Goal: Task Accomplishment & Management: Manage account settings

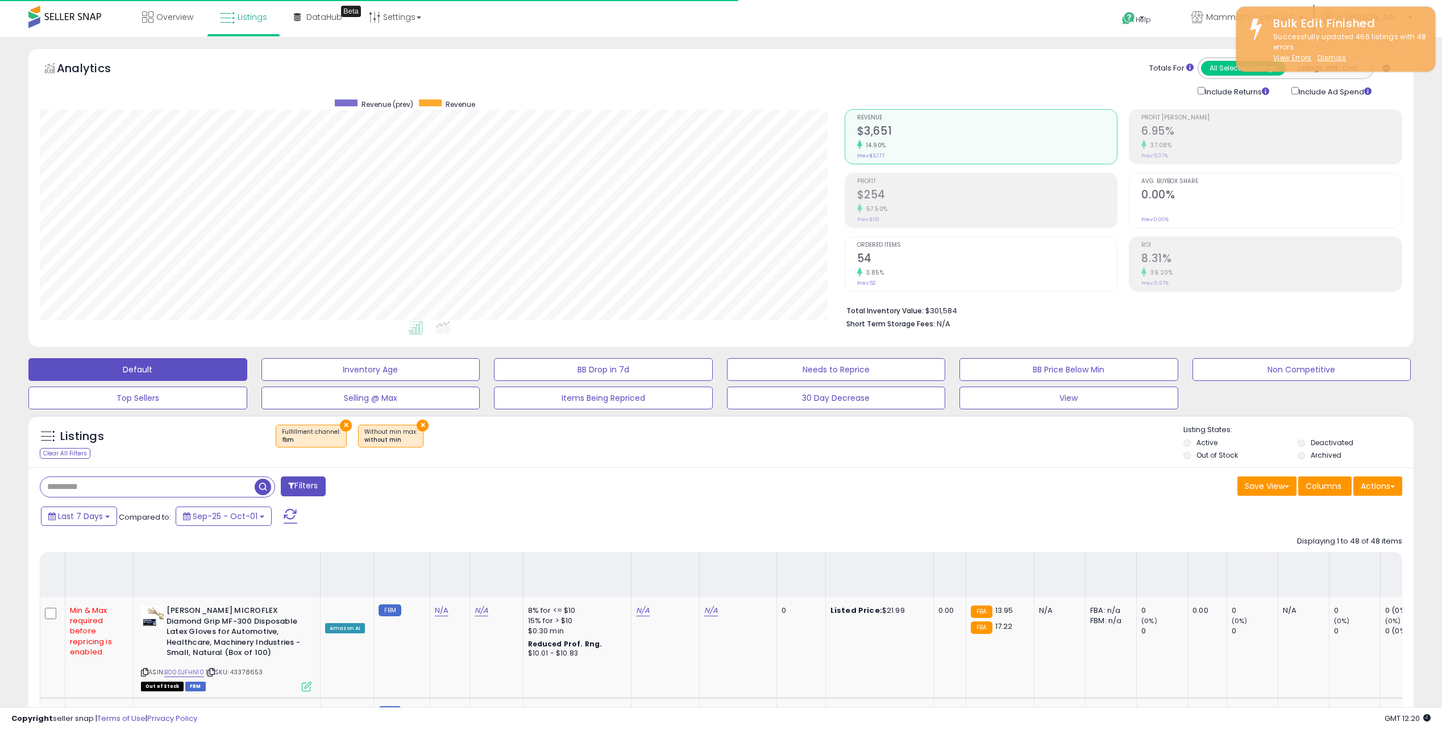
select select "**"
drag, startPoint x: 638, startPoint y: 334, endPoint x: 571, endPoint y: -59, distance: 398.5
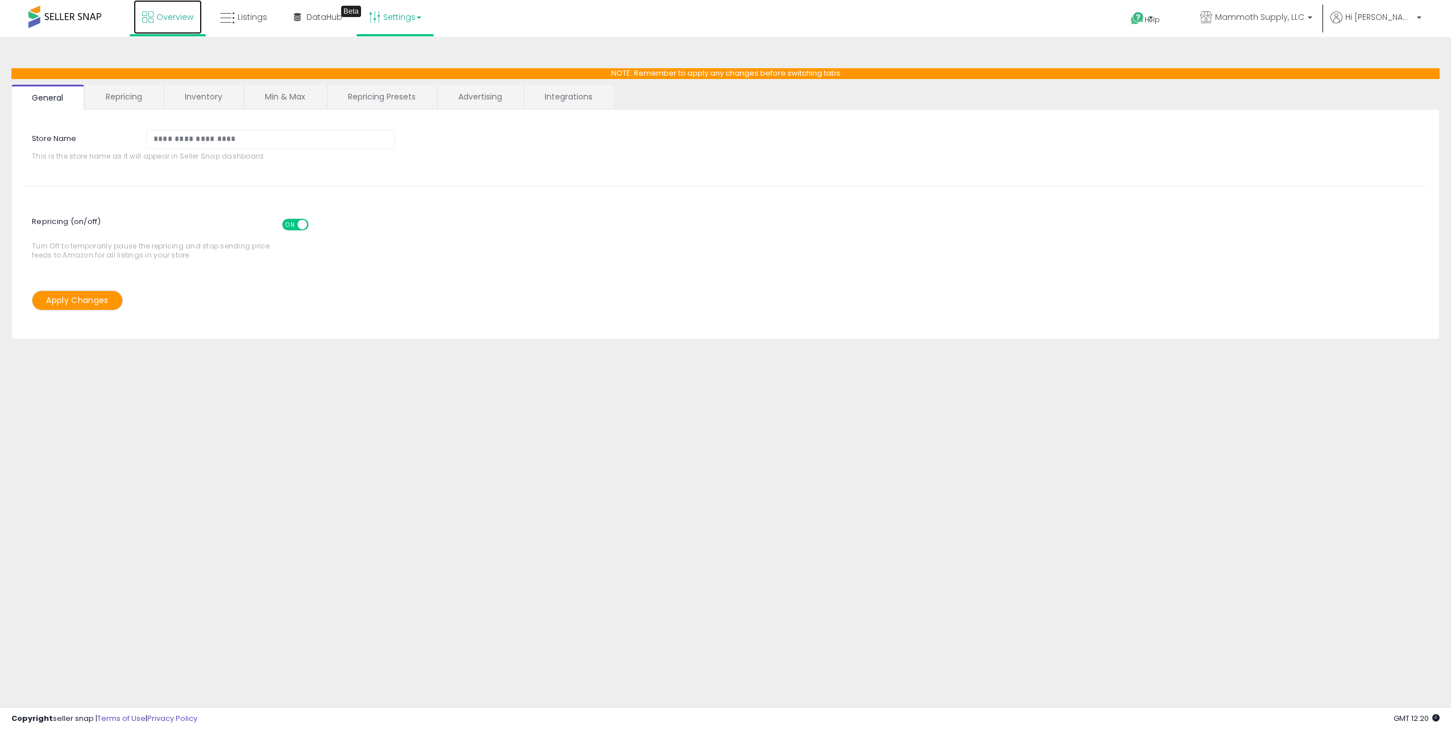
click at [171, 16] on span "Overview" at bounding box center [174, 16] width 37 height 11
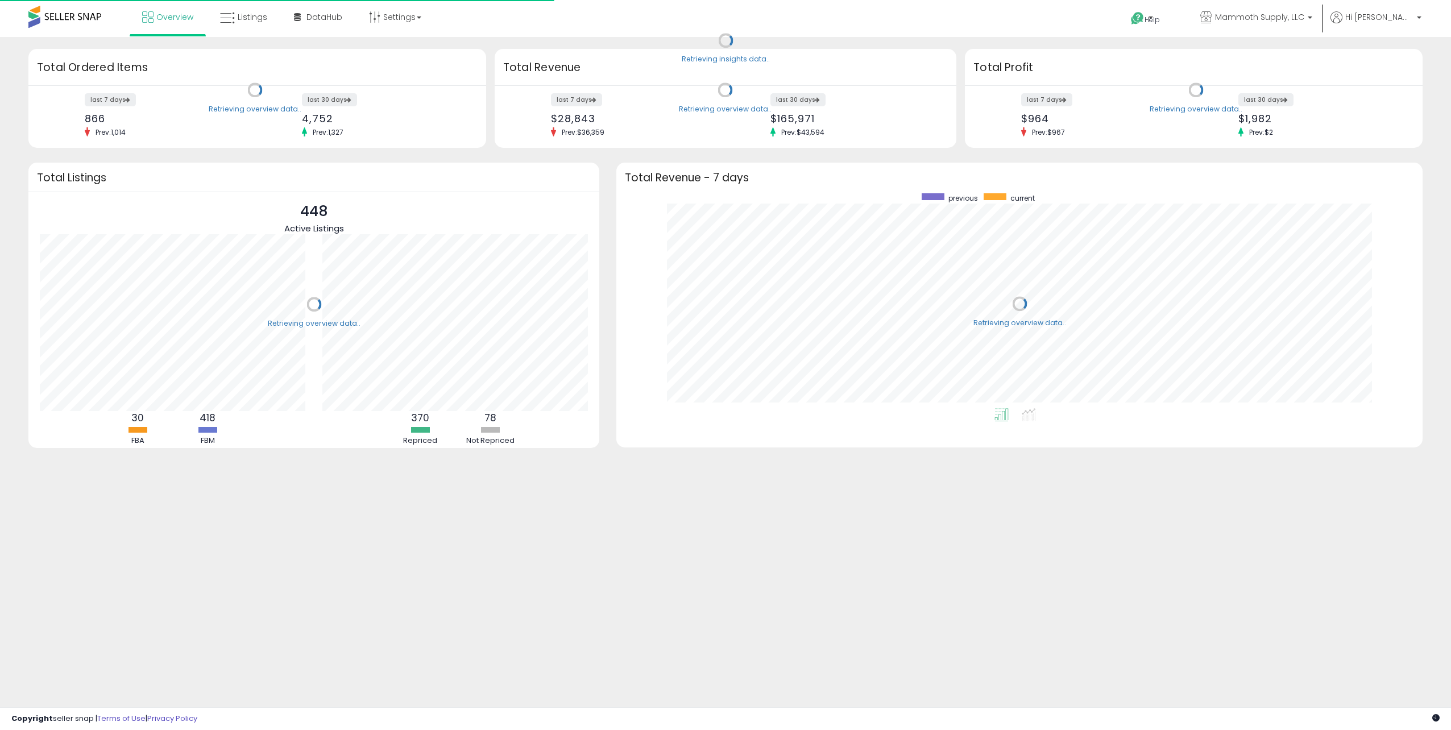
scroll to position [215, 783]
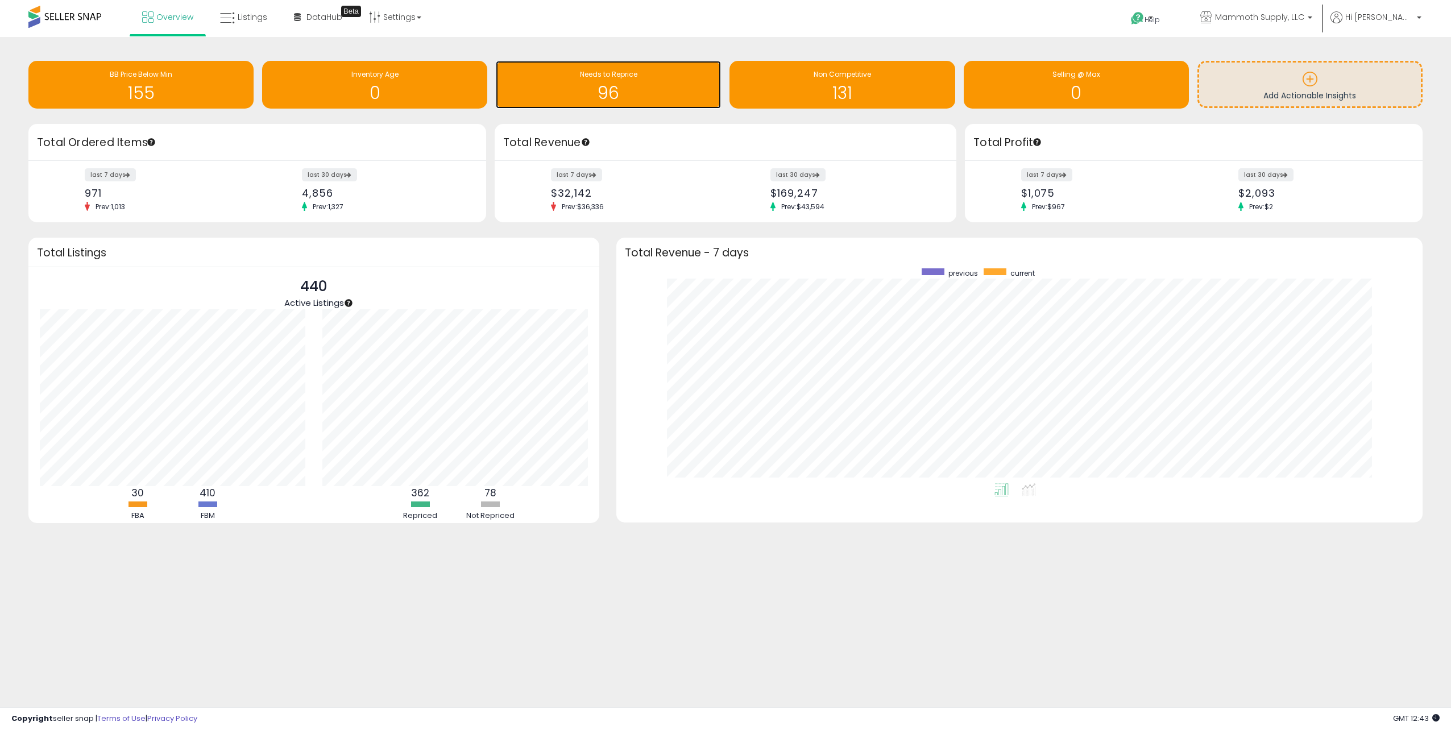
click at [638, 91] on h1 "96" at bounding box center [608, 93] width 214 height 19
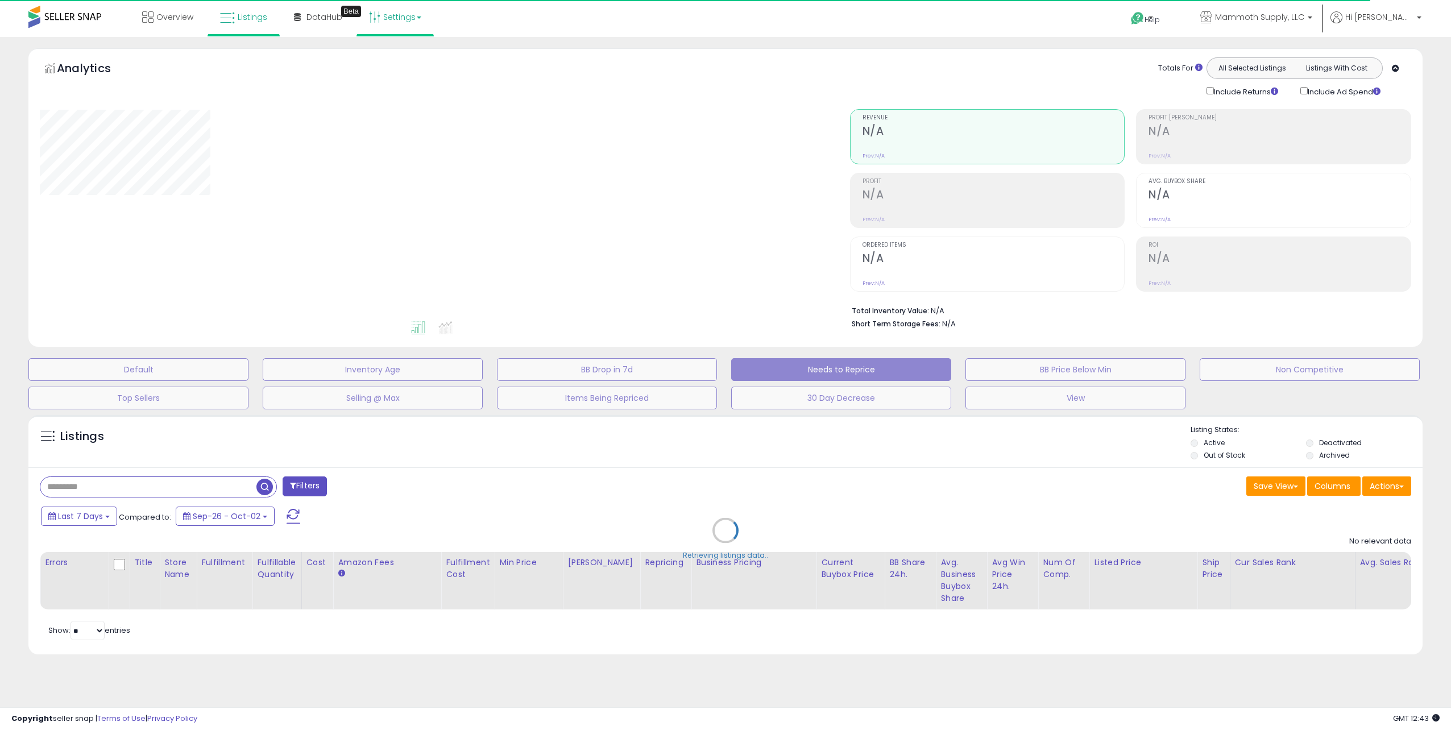
select select "**"
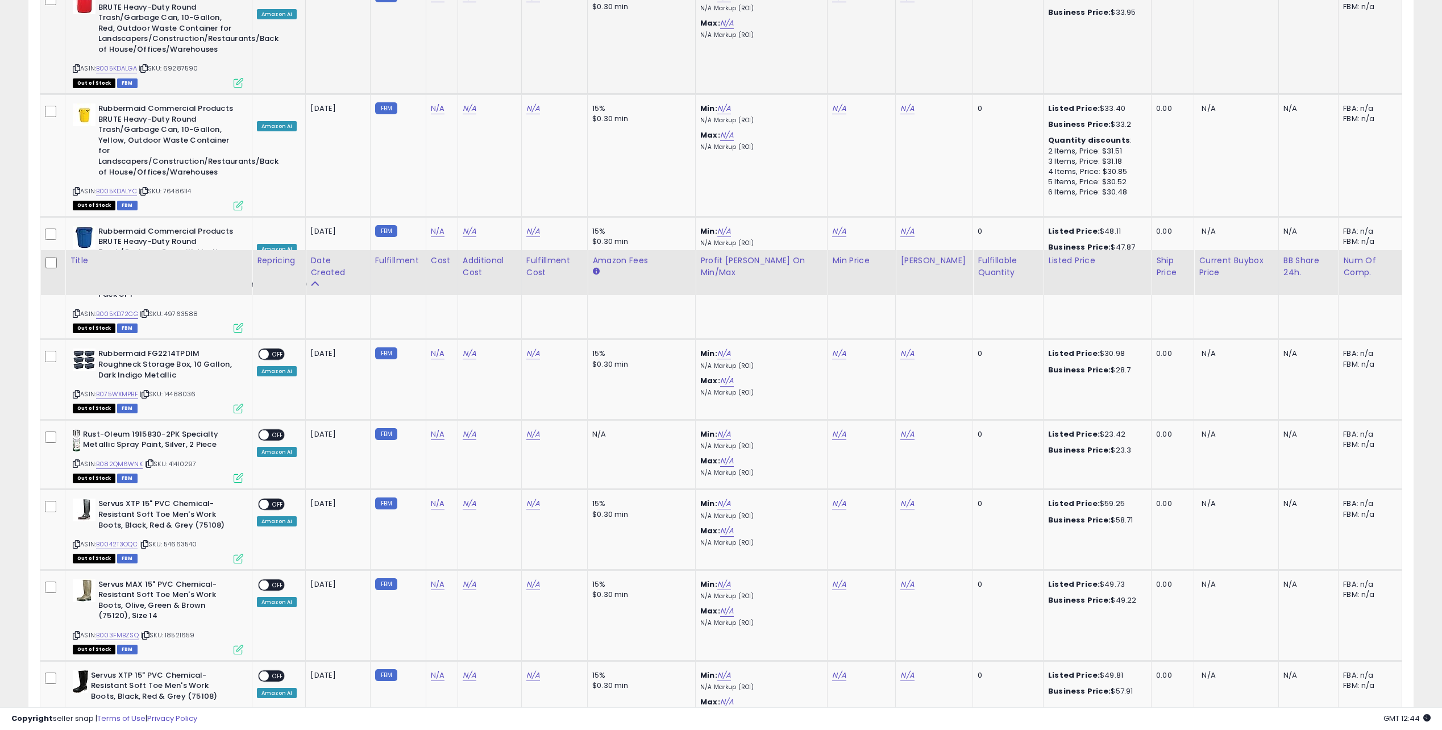
scroll to position [1251, 0]
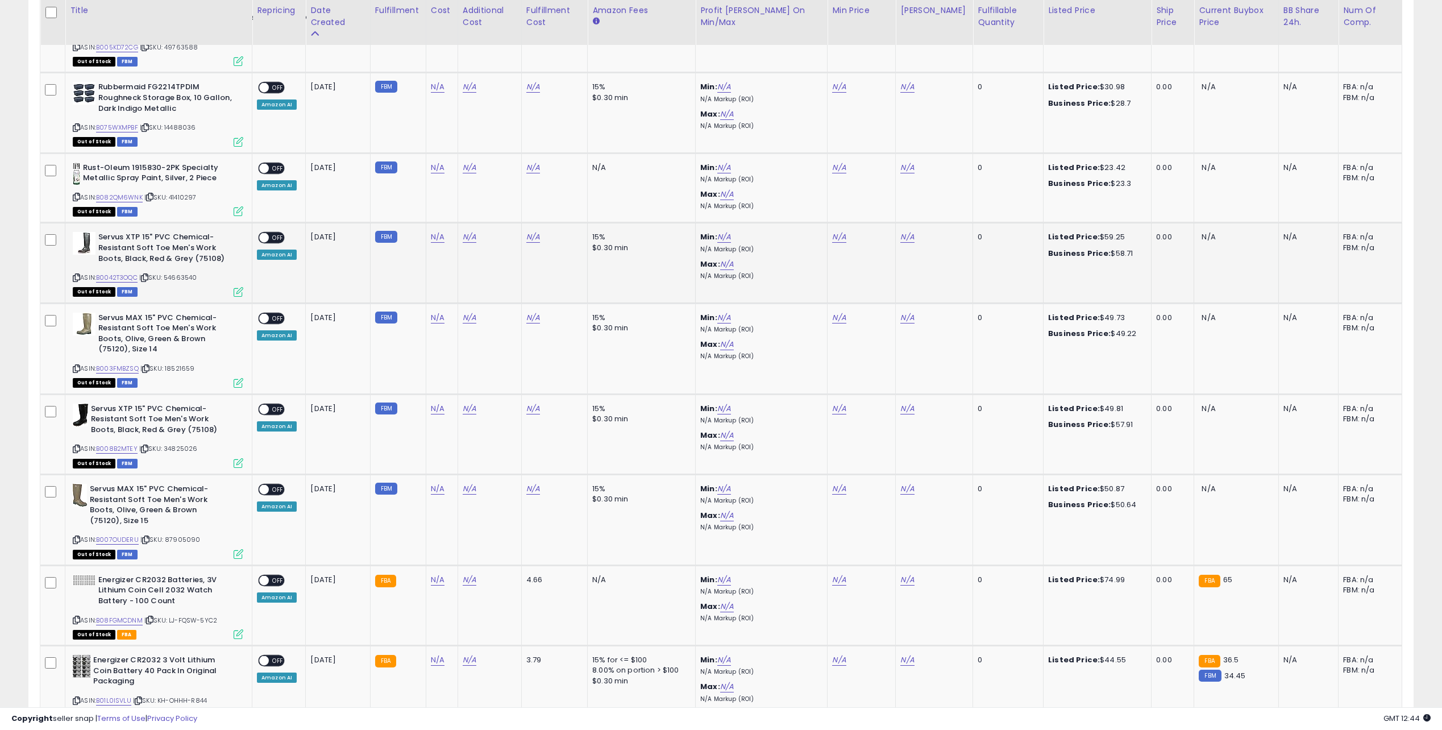
click at [185, 273] on span "| SKU: 54663540" at bounding box center [168, 277] width 58 height 9
click at [532, 312] on link "N/A" at bounding box center [533, 317] width 14 height 11
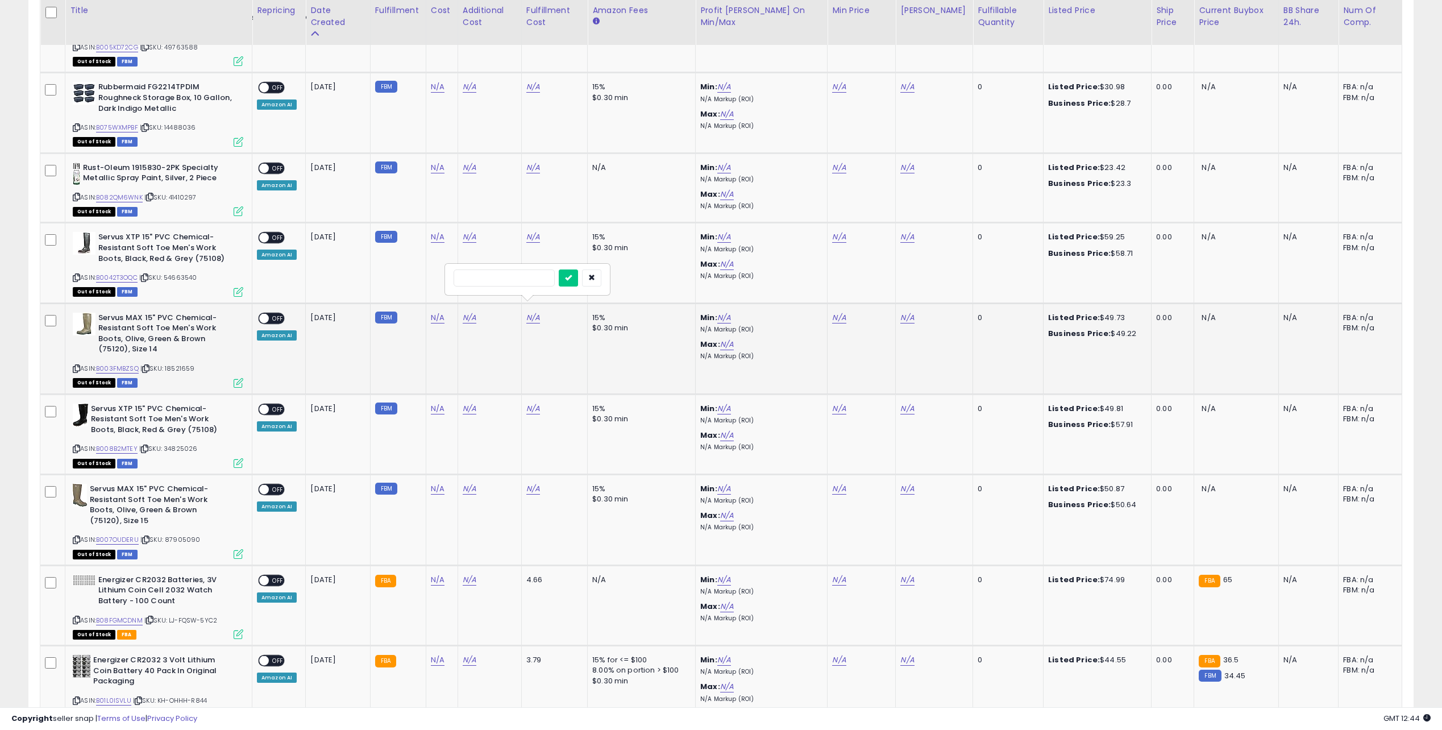
click at [182, 364] on span "| SKU: 18521659" at bounding box center [167, 368] width 55 height 9
click at [601, 277] on button "button" at bounding box center [591, 277] width 19 height 17
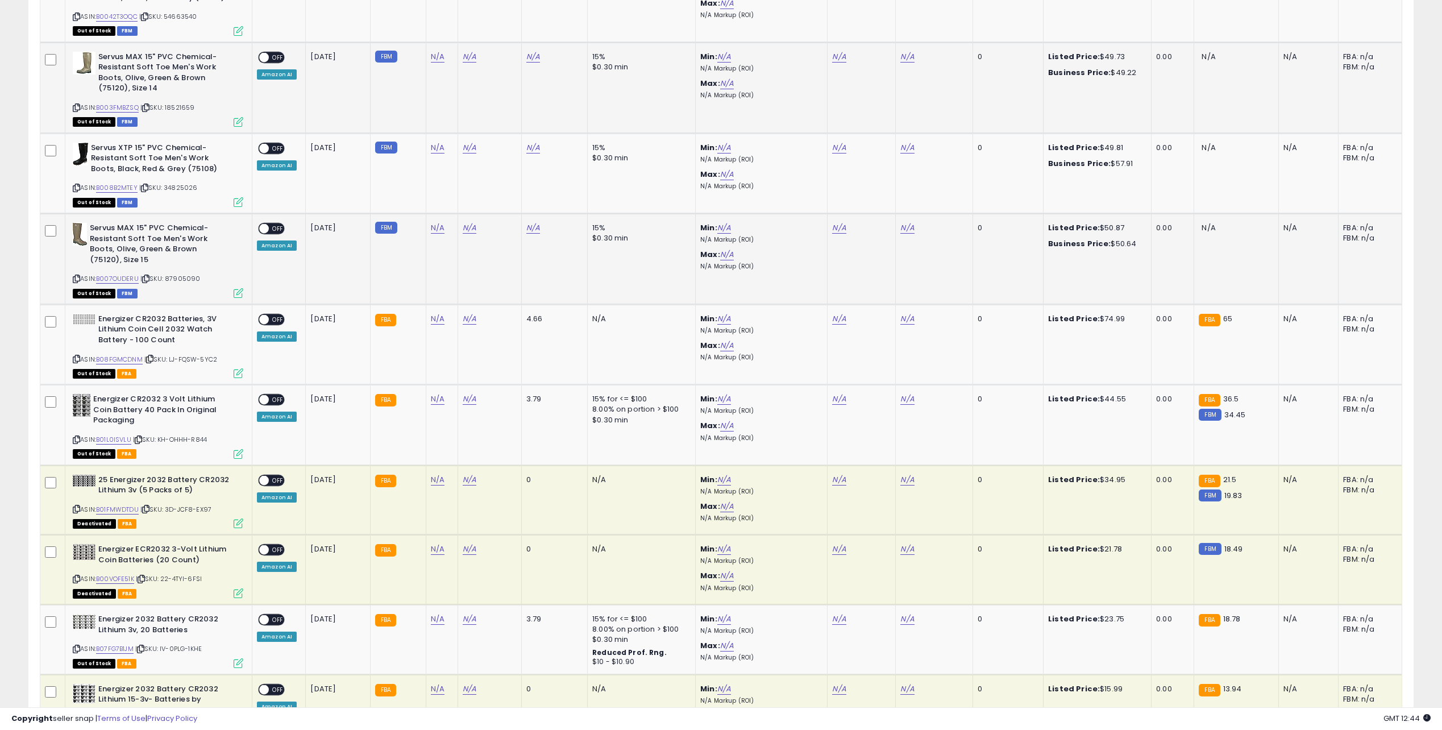
scroll to position [1535, 0]
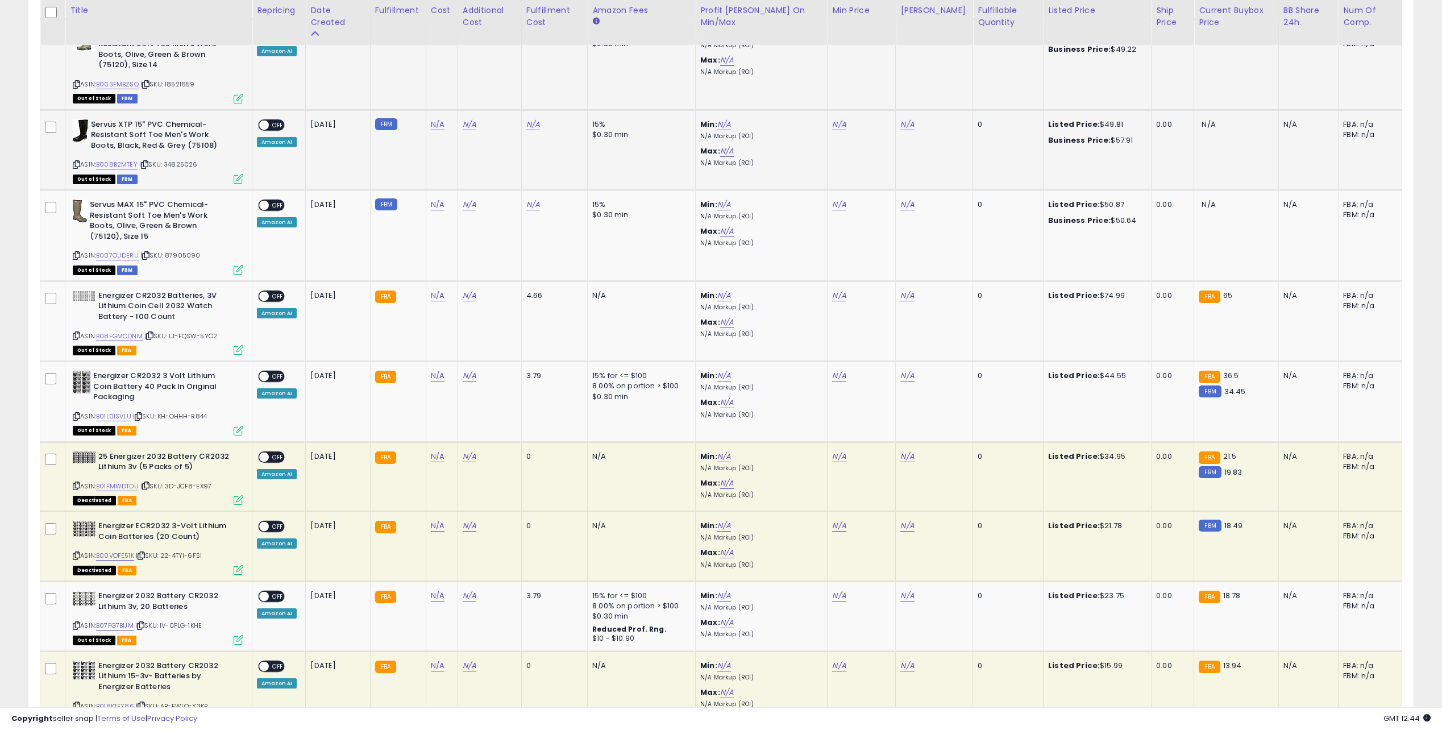
click at [186, 160] on span "| SKU: 34825026" at bounding box center [168, 164] width 59 height 9
click at [160, 230] on b "Servus MAX 15" PVC Chemical-Resistant Soft Toe Men's Work Boots, Olive, Green &…" at bounding box center [159, 222] width 138 height 45
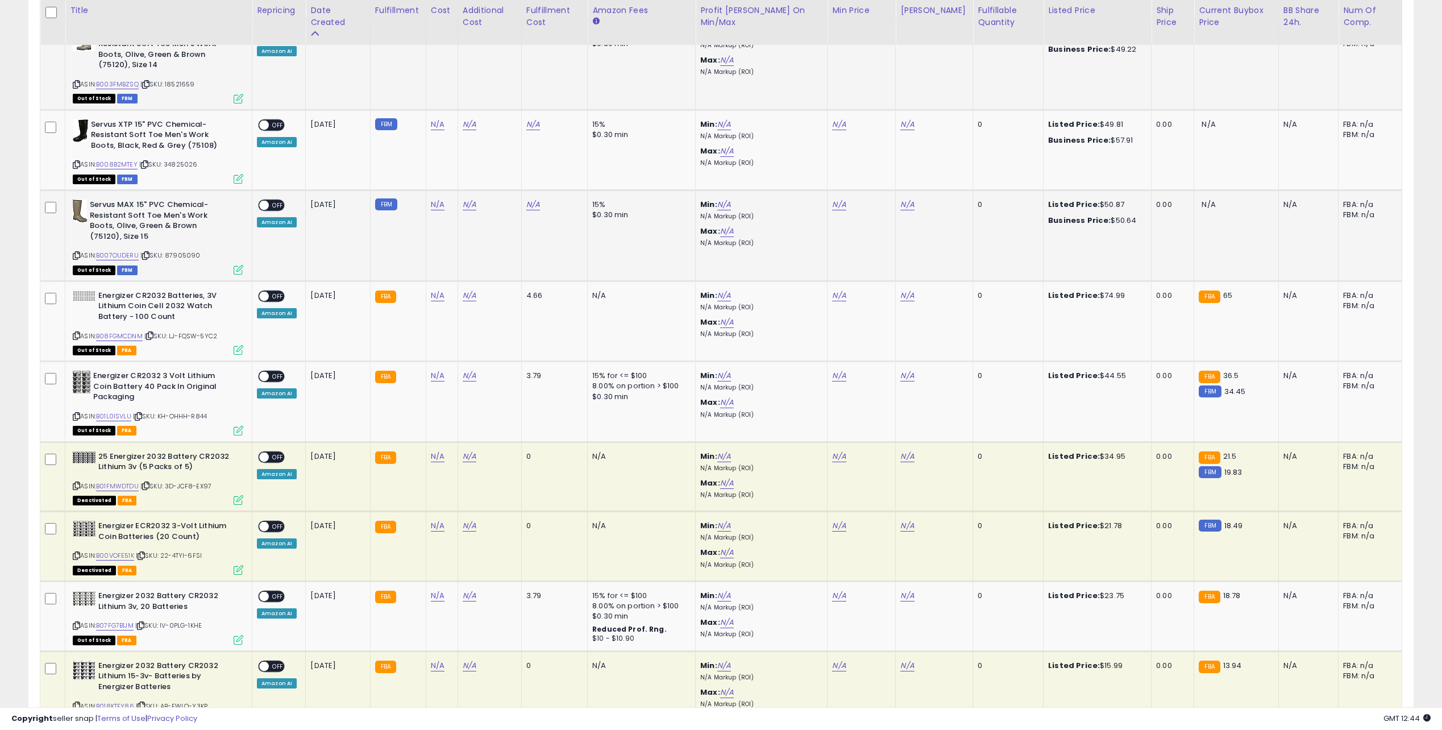
click at [188, 251] on span "| SKU: 87905090" at bounding box center [170, 255] width 60 height 9
click at [449, 239] on td "N/A" at bounding box center [442, 235] width 32 height 91
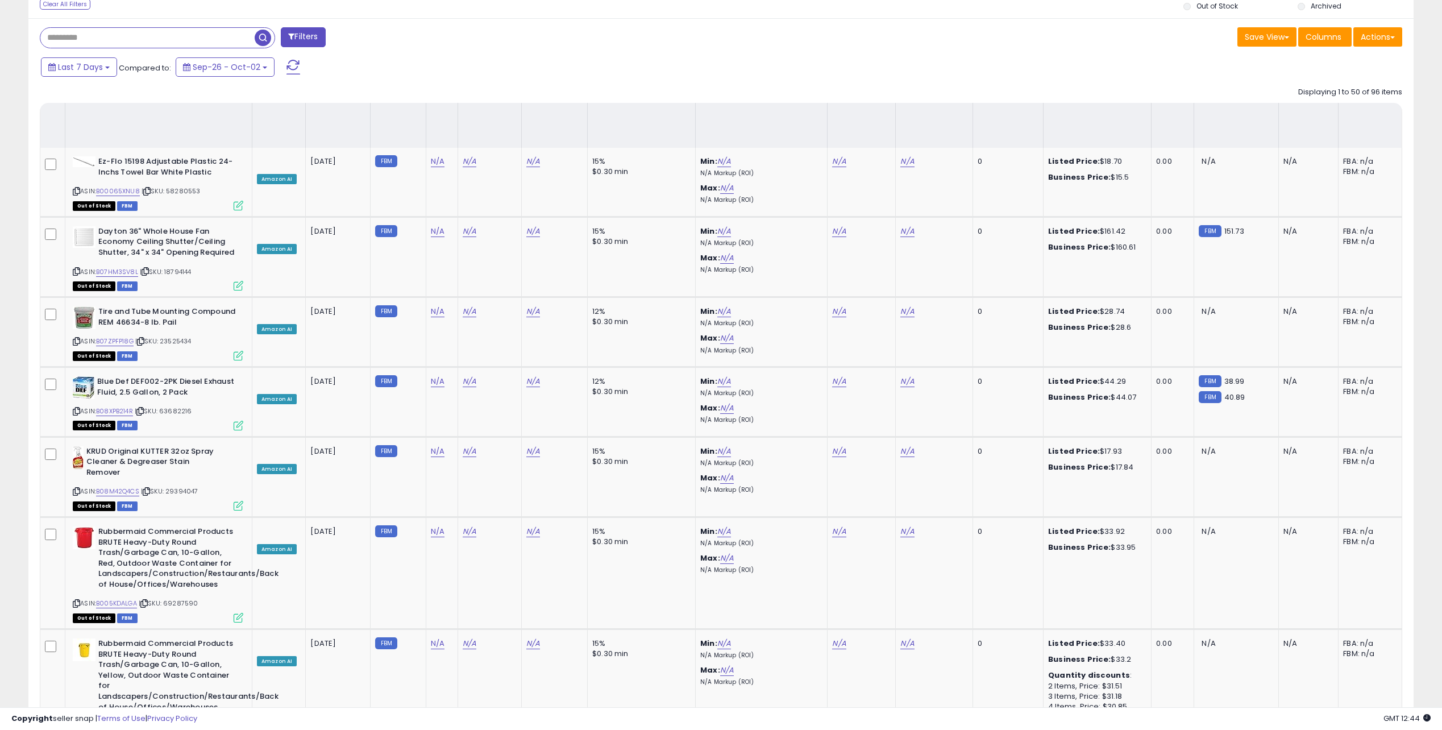
scroll to position [0, 0]
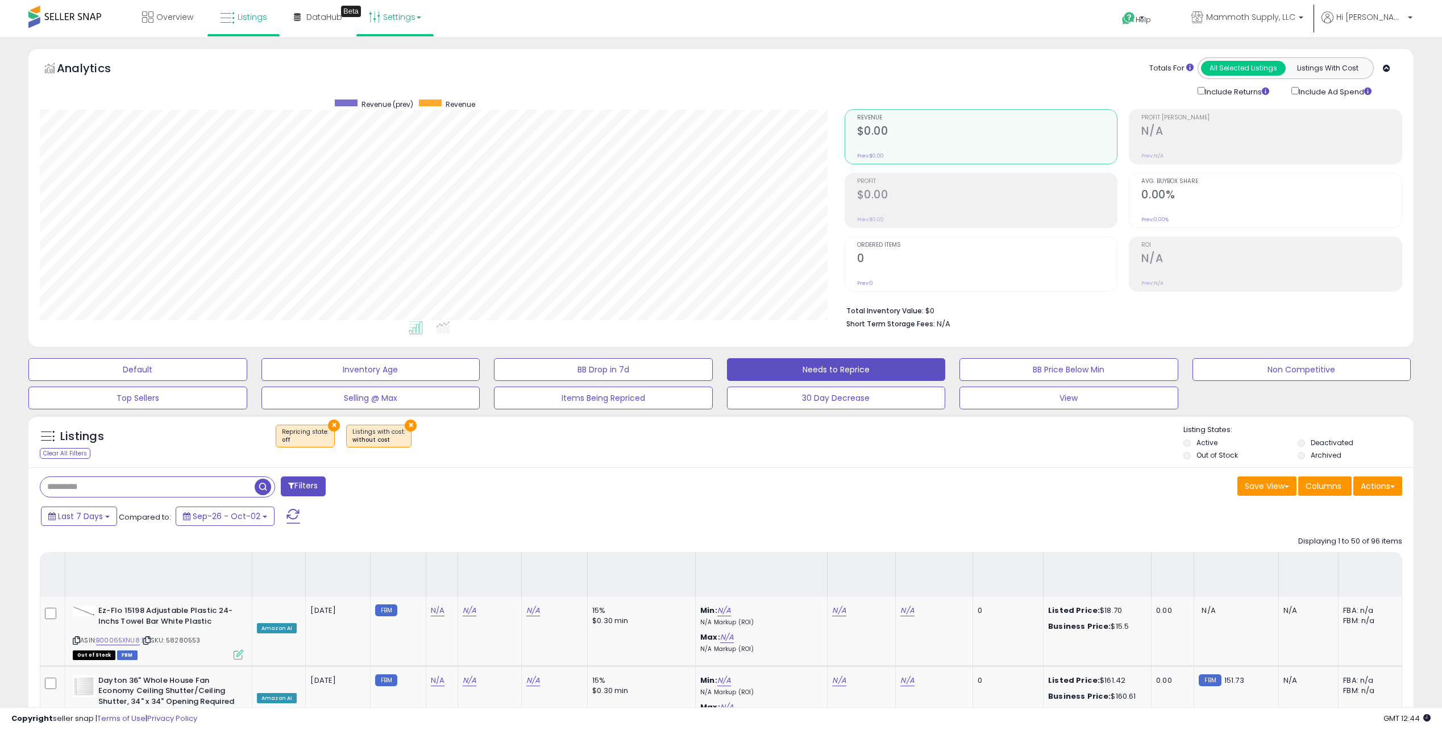
drag, startPoint x: 487, startPoint y: 451, endPoint x: 427, endPoint y: 14, distance: 440.7
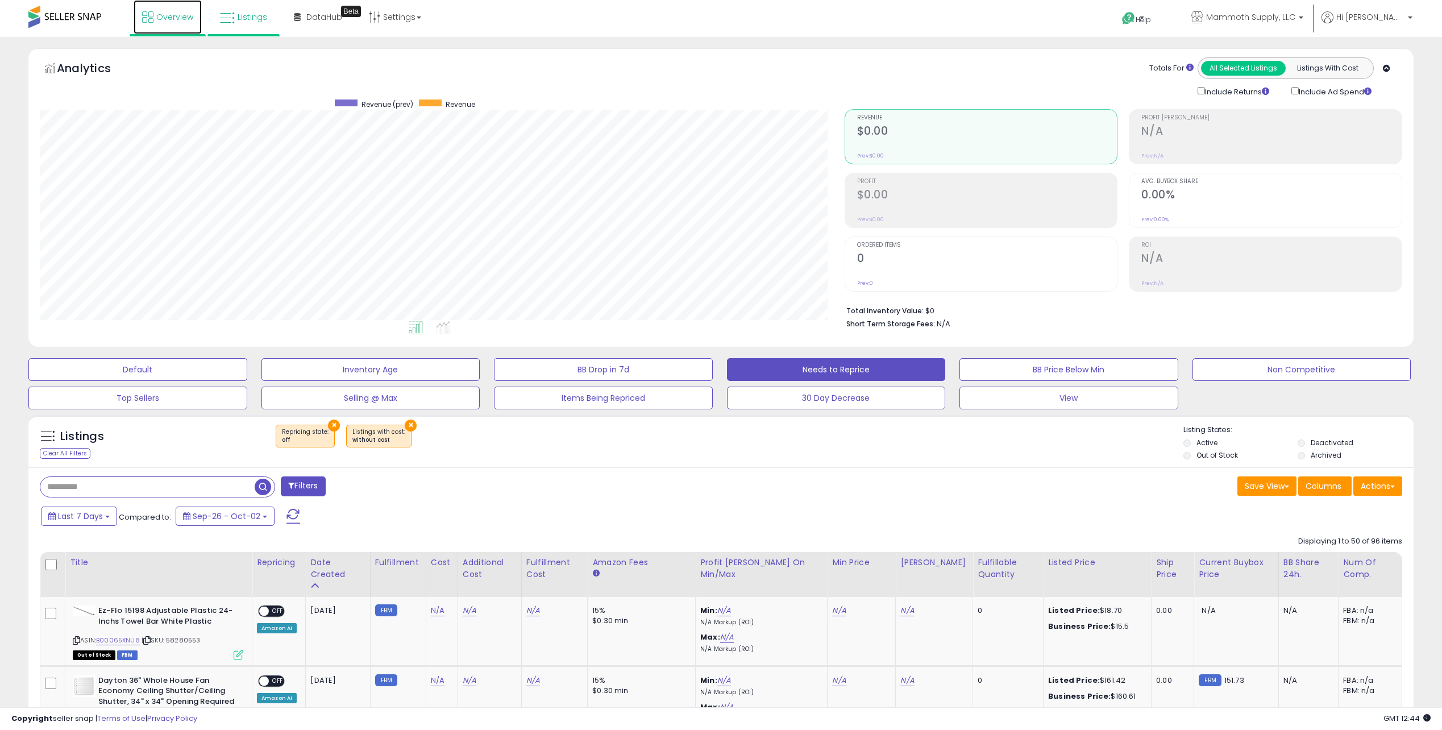
click at [154, 16] on link "Overview" at bounding box center [168, 17] width 68 height 34
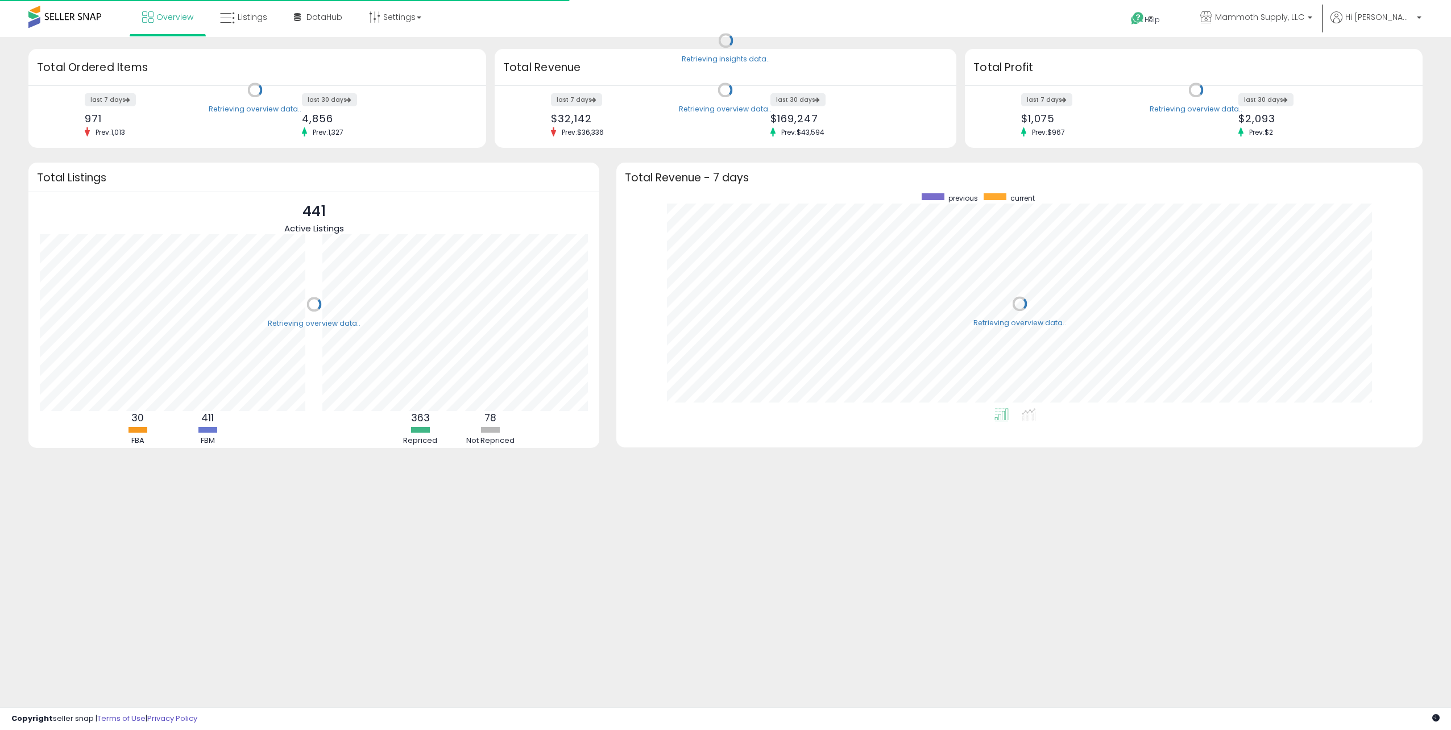
scroll to position [215, 783]
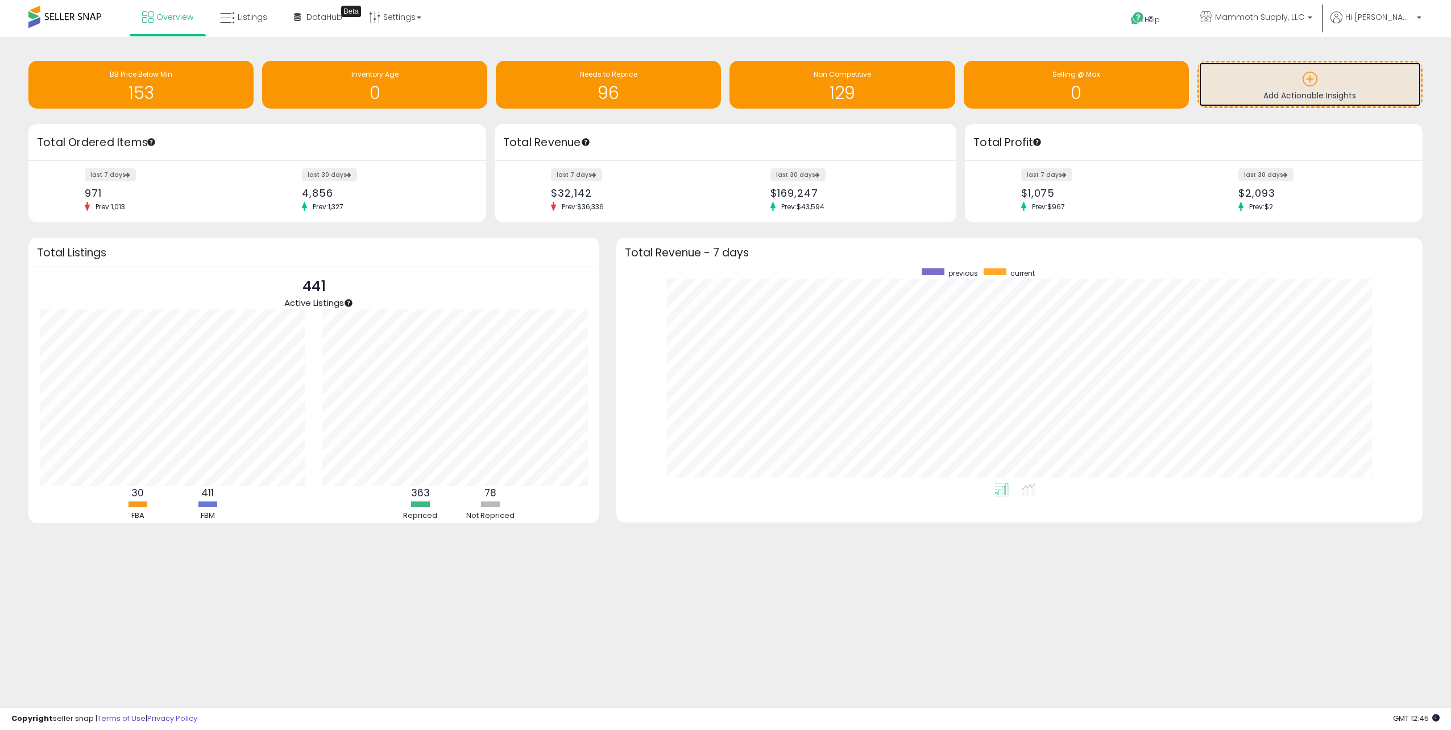
click at [1310, 78] on icon at bounding box center [1310, 79] width 16 height 16
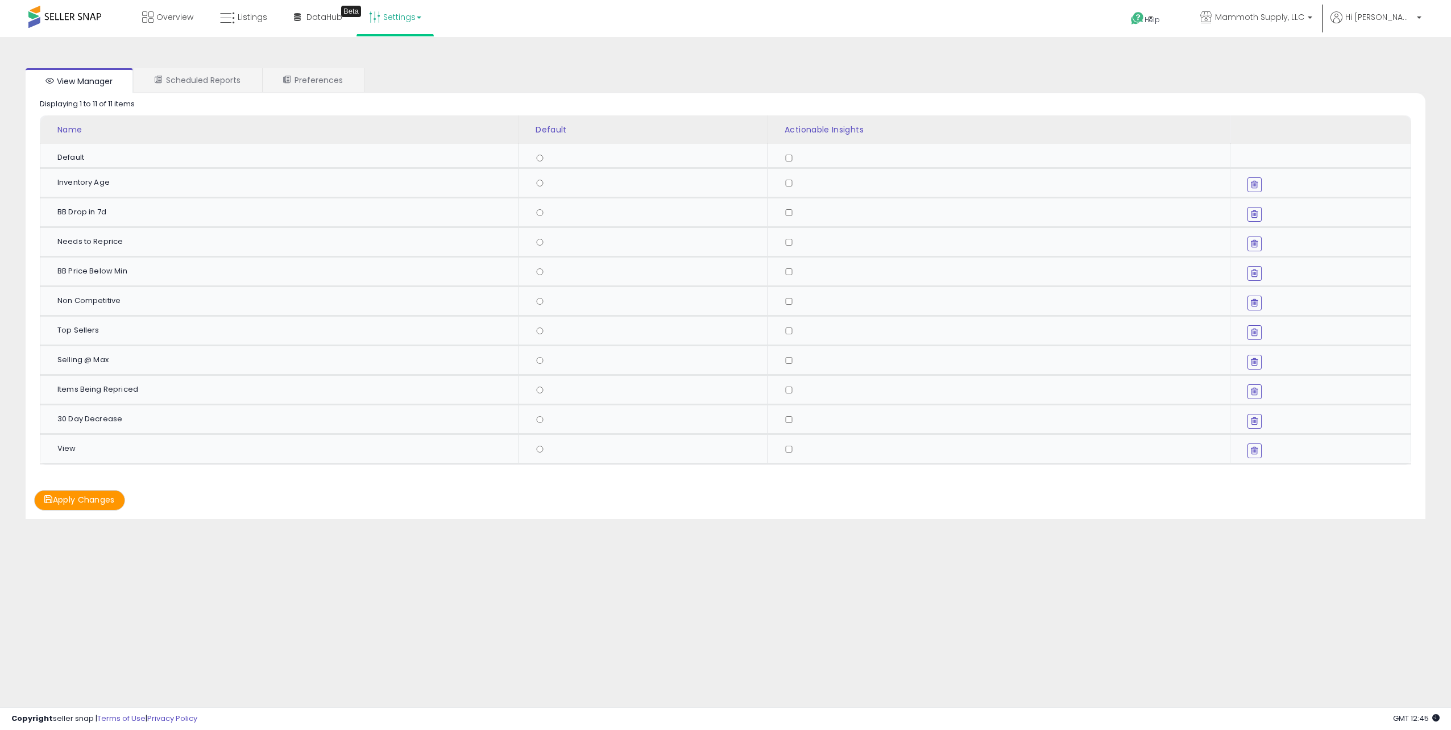
click at [98, 501] on button "Apply Changes" at bounding box center [79, 500] width 91 height 20
click at [69, 499] on button "Apply Changes" at bounding box center [79, 500] width 91 height 20
click at [193, 83] on link "Scheduled Reports" at bounding box center [197, 80] width 127 height 24
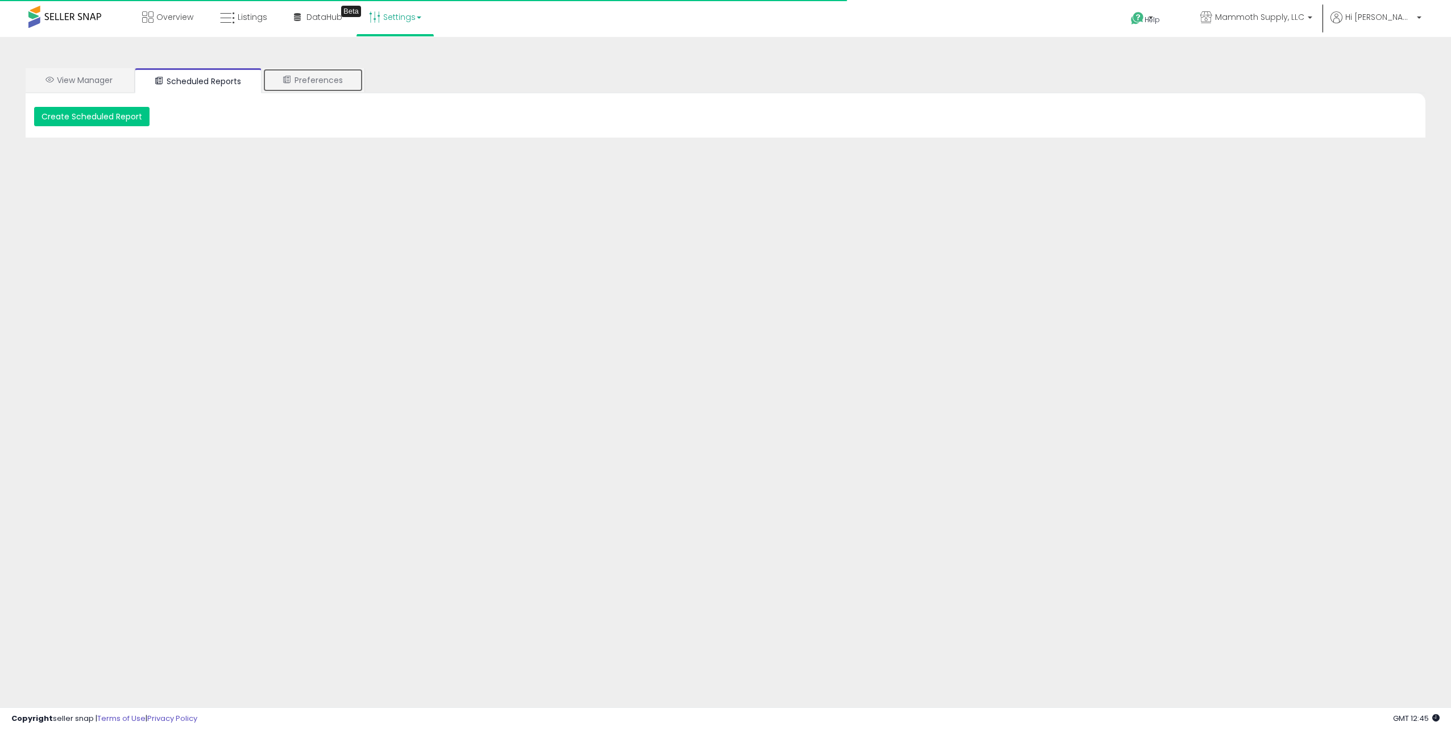
click at [331, 81] on link "Preferences" at bounding box center [313, 80] width 101 height 24
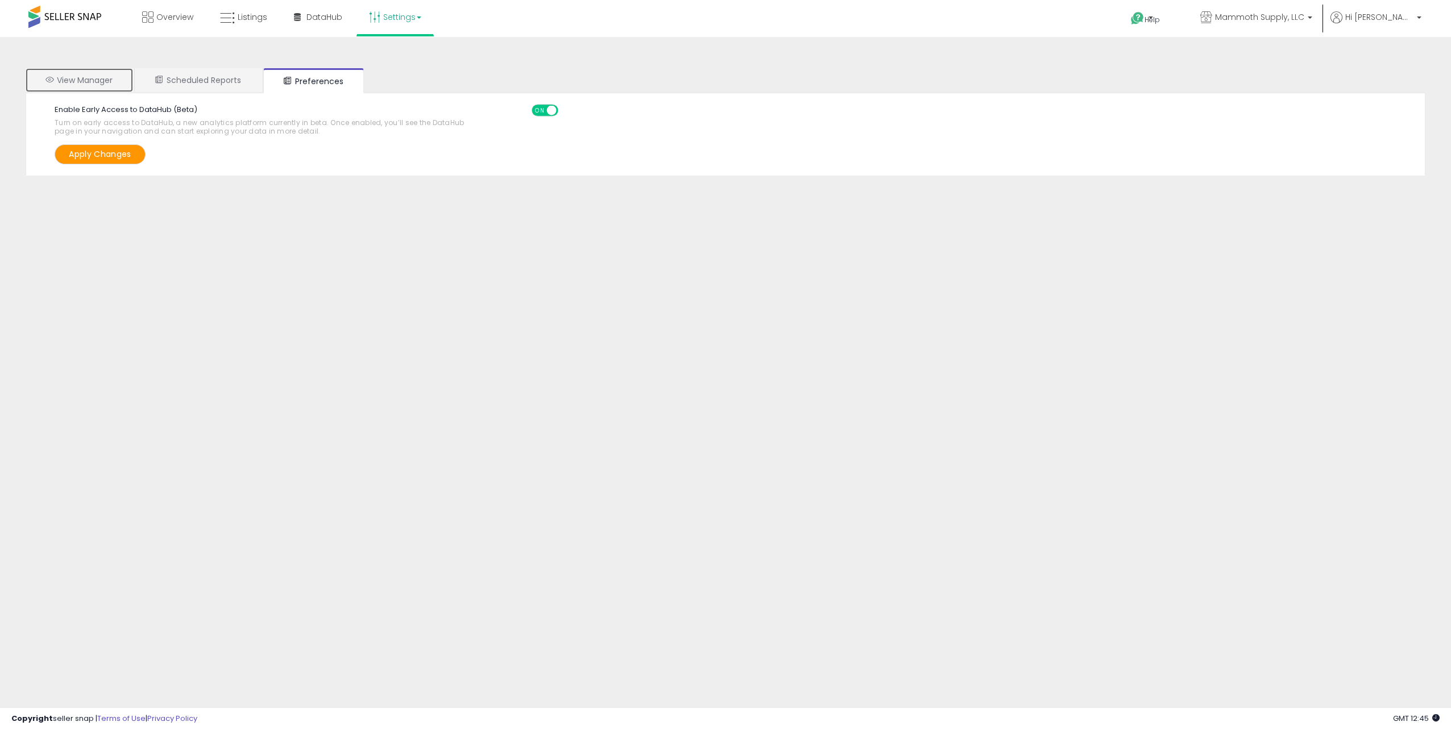
click at [94, 81] on link "View Manager" at bounding box center [79, 80] width 107 height 24
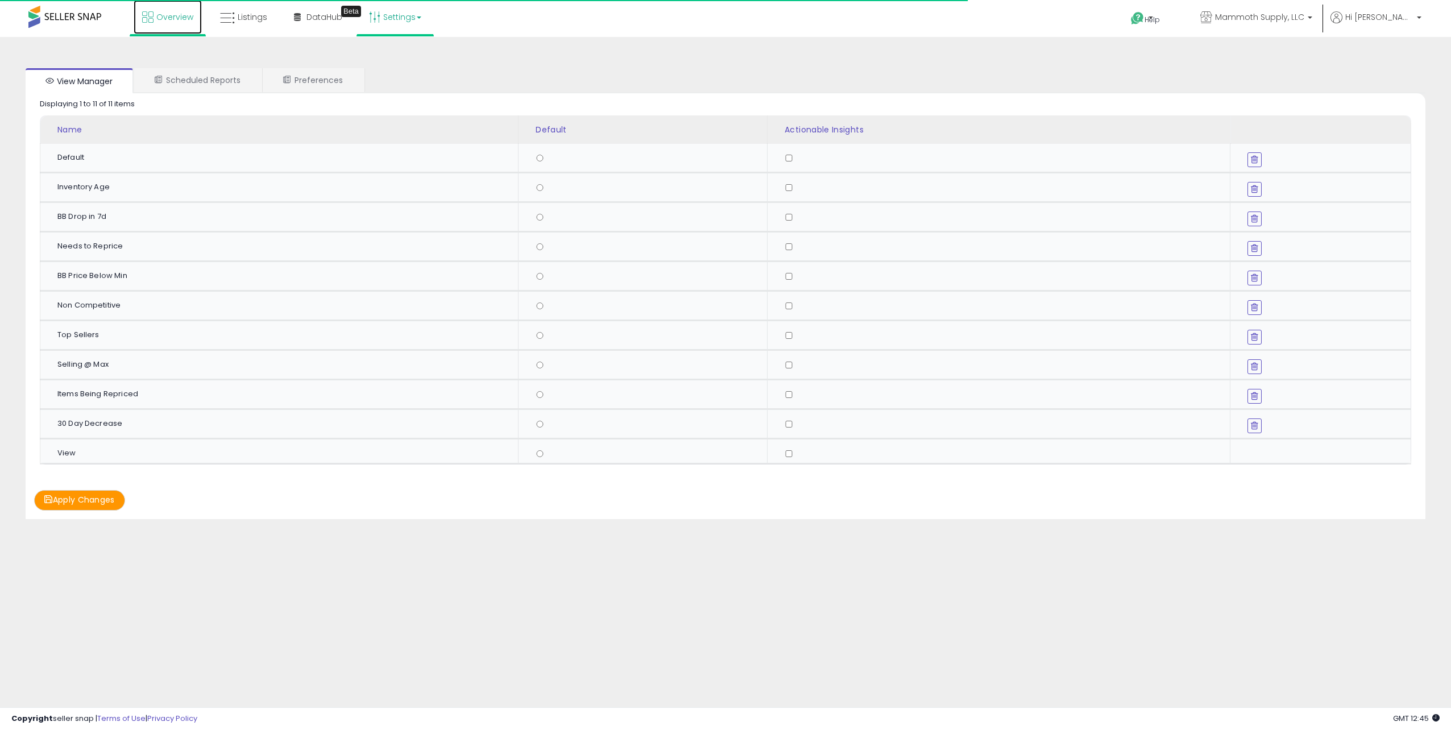
click at [167, 15] on span "Overview" at bounding box center [174, 16] width 37 height 11
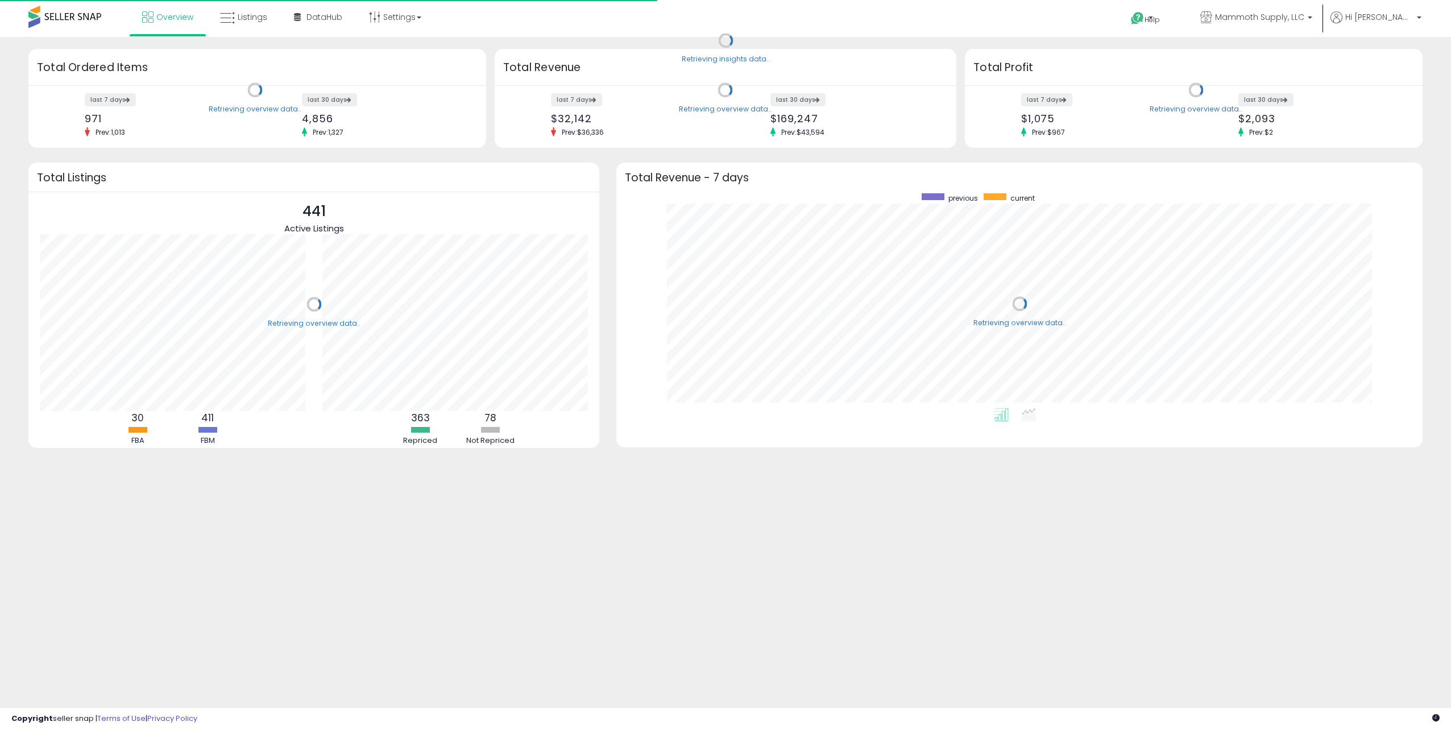
scroll to position [215, 783]
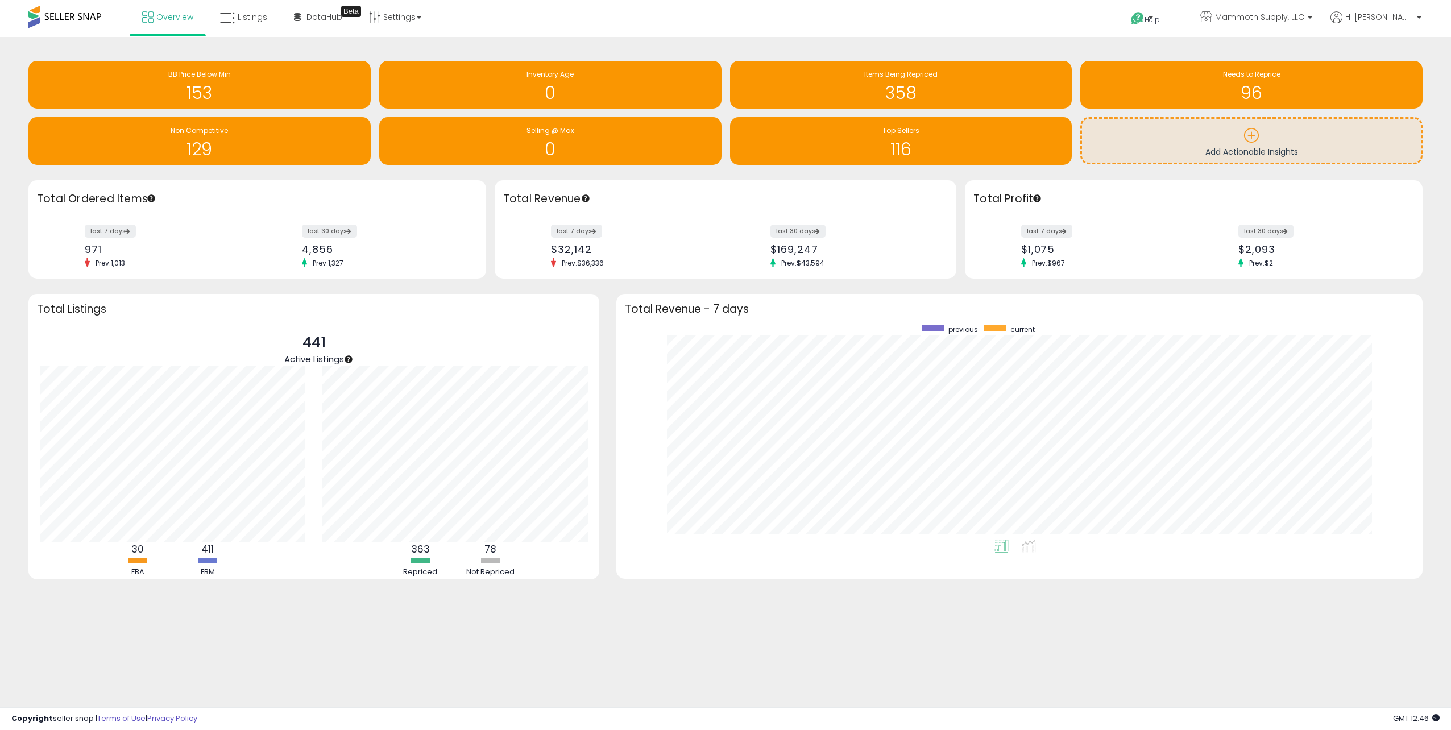
click at [429, 45] on div "Retrieving insights data.. BB Price Below Min 153 Inventory Age 0 Items Being R…" at bounding box center [725, 337] width 1451 height 600
click at [890, 140] on h1 "116" at bounding box center [901, 149] width 331 height 19
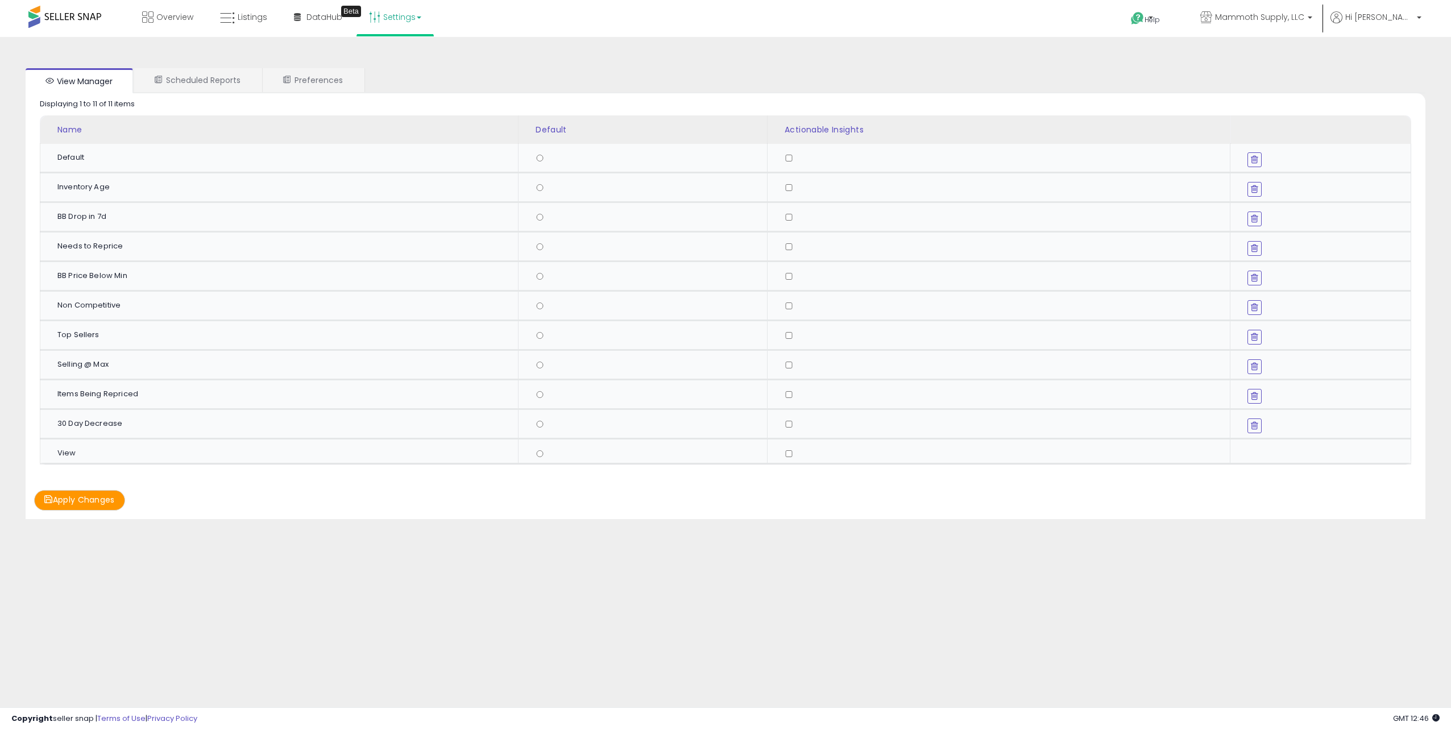
click at [92, 194] on td "Inventory Age" at bounding box center [279, 188] width 478 height 30
click at [785, 420] on td at bounding box center [998, 424] width 463 height 30
click at [71, 499] on button "Apply Changes" at bounding box center [79, 500] width 91 height 20
click at [84, 499] on button "Apply Changes" at bounding box center [79, 500] width 91 height 20
drag, startPoint x: 217, startPoint y: 223, endPoint x: 209, endPoint y: 229, distance: 9.0
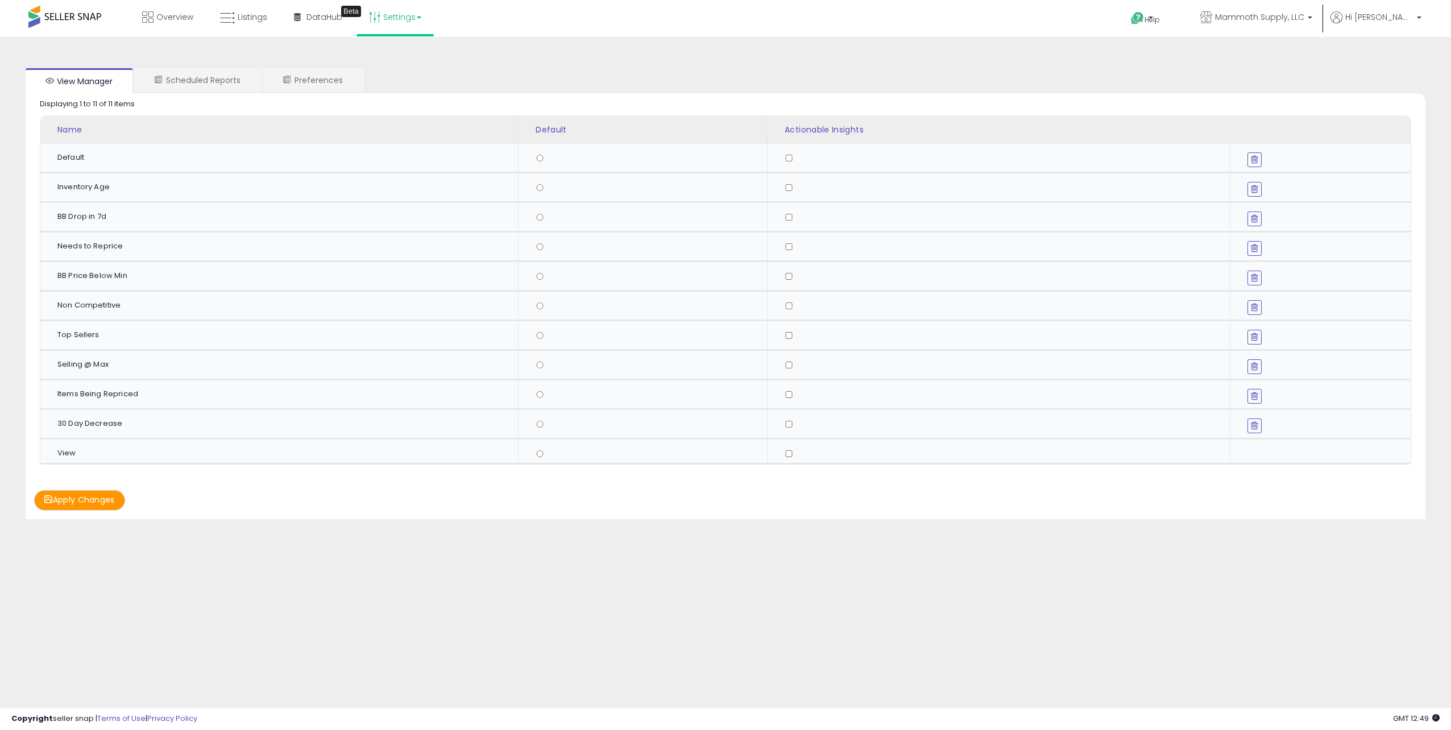
click at [209, 229] on td "BB Drop in 7d" at bounding box center [279, 217] width 478 height 30
click at [88, 194] on td "Inventory Age" at bounding box center [279, 188] width 478 height 30
click at [1160, 22] on span "Help" at bounding box center [1151, 20] width 15 height 10
click at [1102, 67] on div "View Manager Scheduled Reports Preferences Retrieving graph data.. Displaying 1…" at bounding box center [725, 294] width 1428 height 468
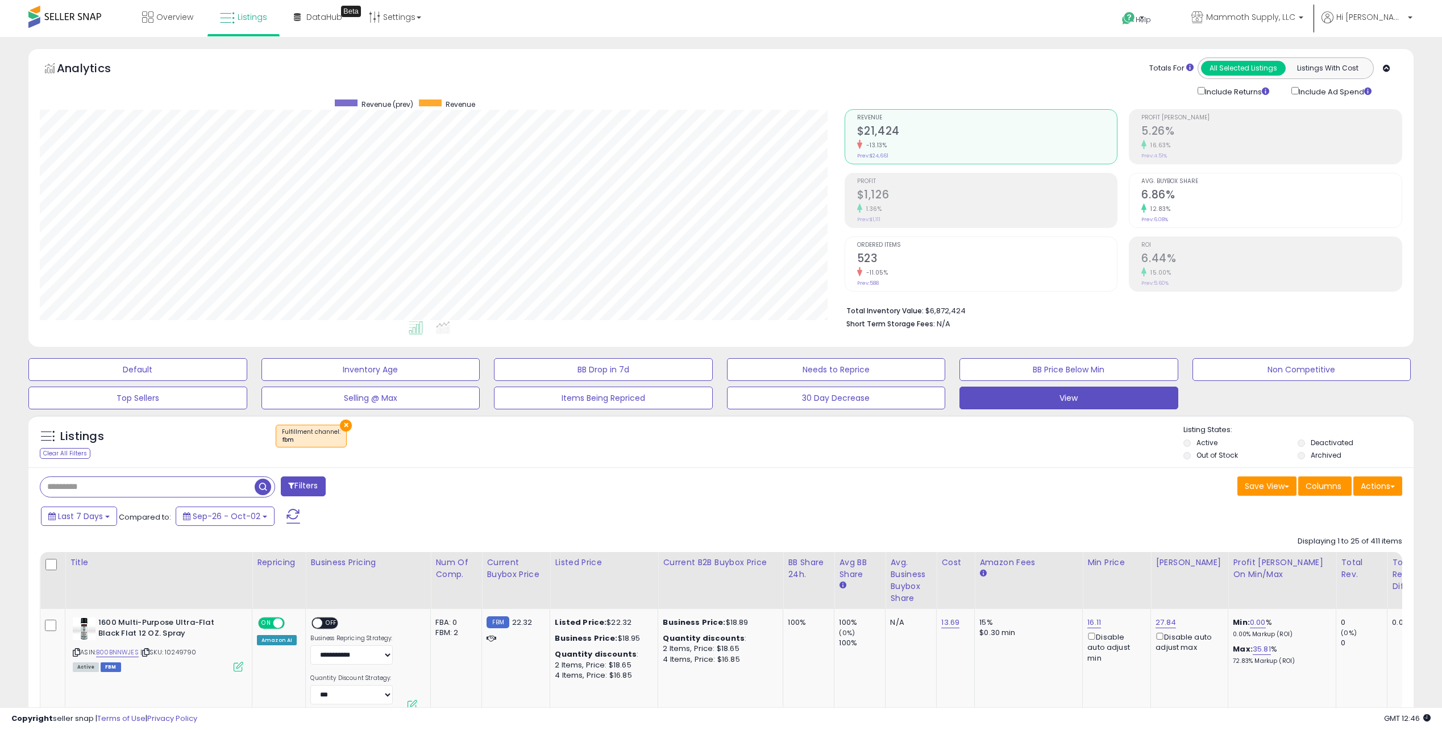
scroll to position [233, 805]
click at [170, 14] on span "Overview" at bounding box center [174, 16] width 37 height 11
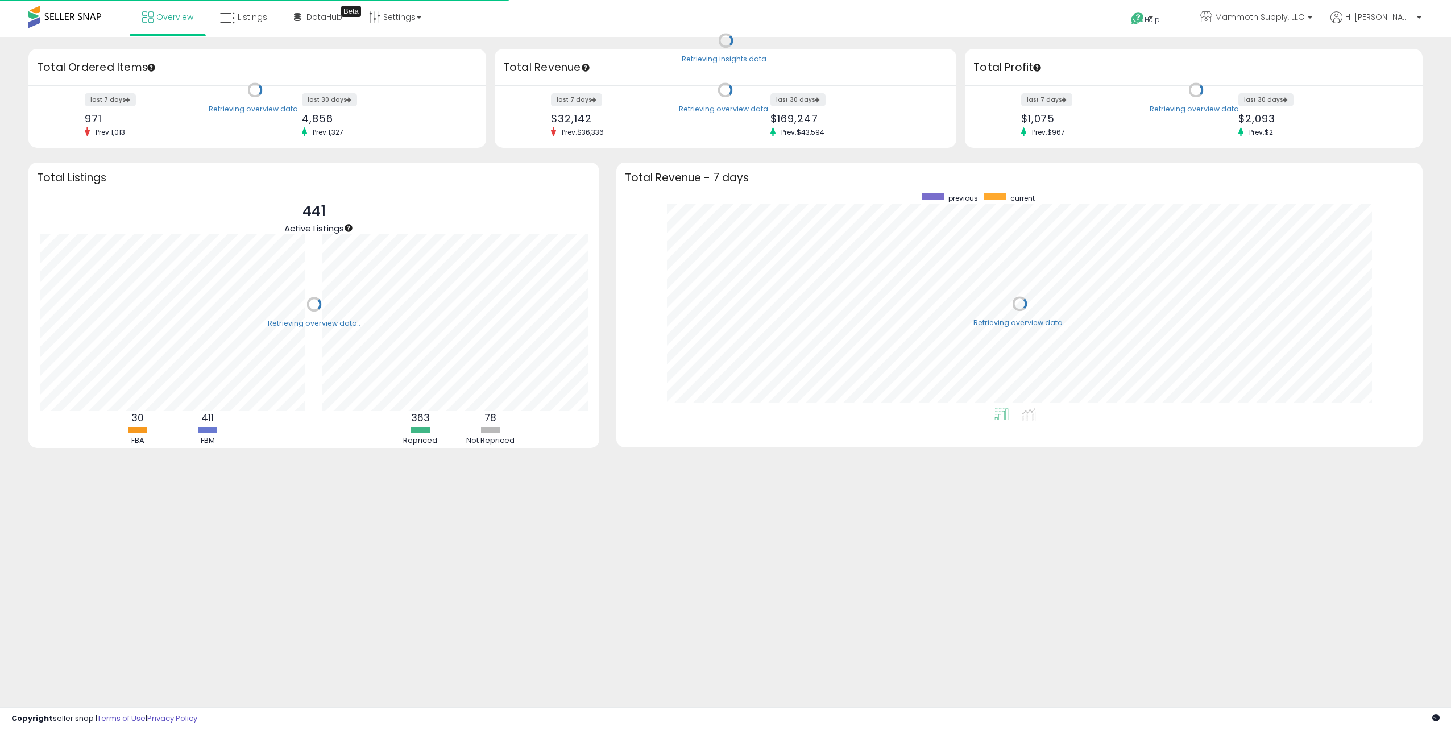
scroll to position [215, 783]
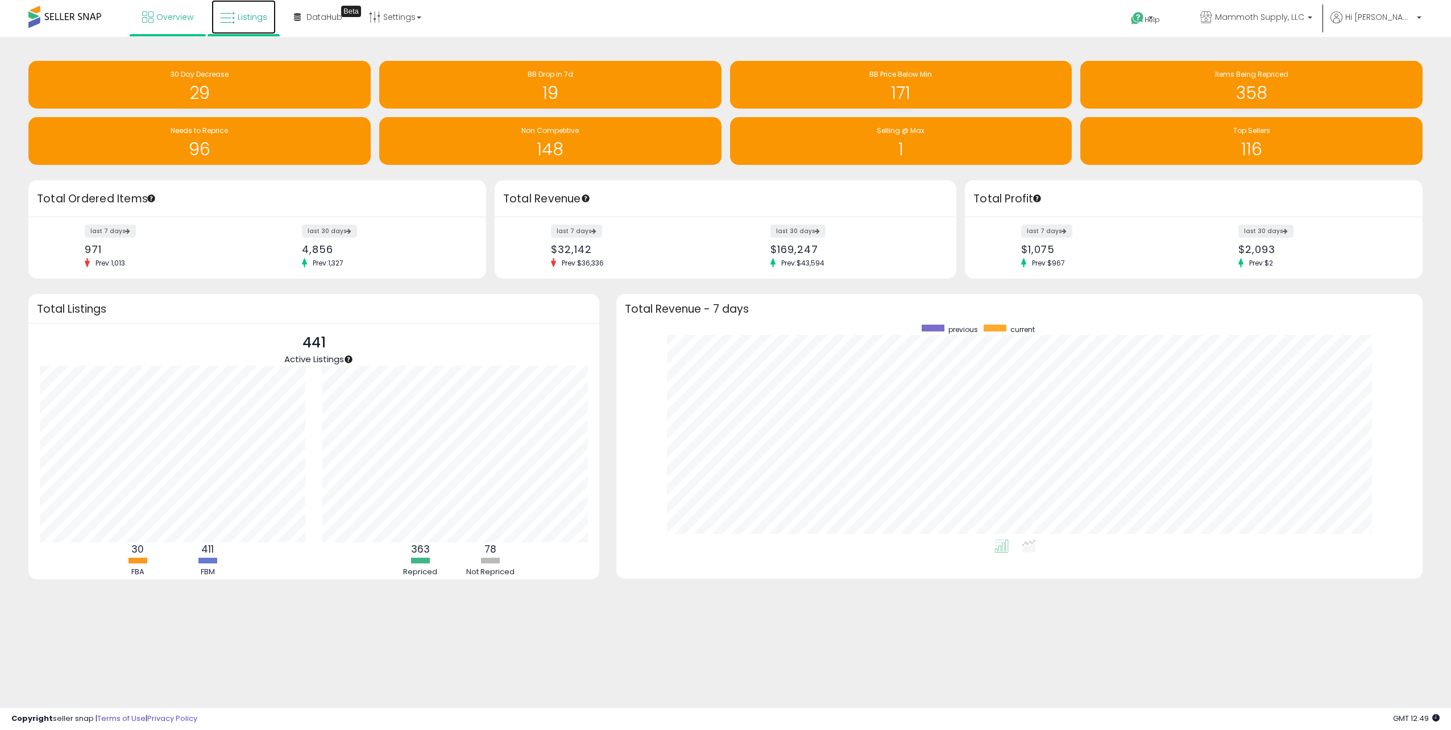
click at [238, 15] on span "Listings" at bounding box center [253, 16] width 30 height 11
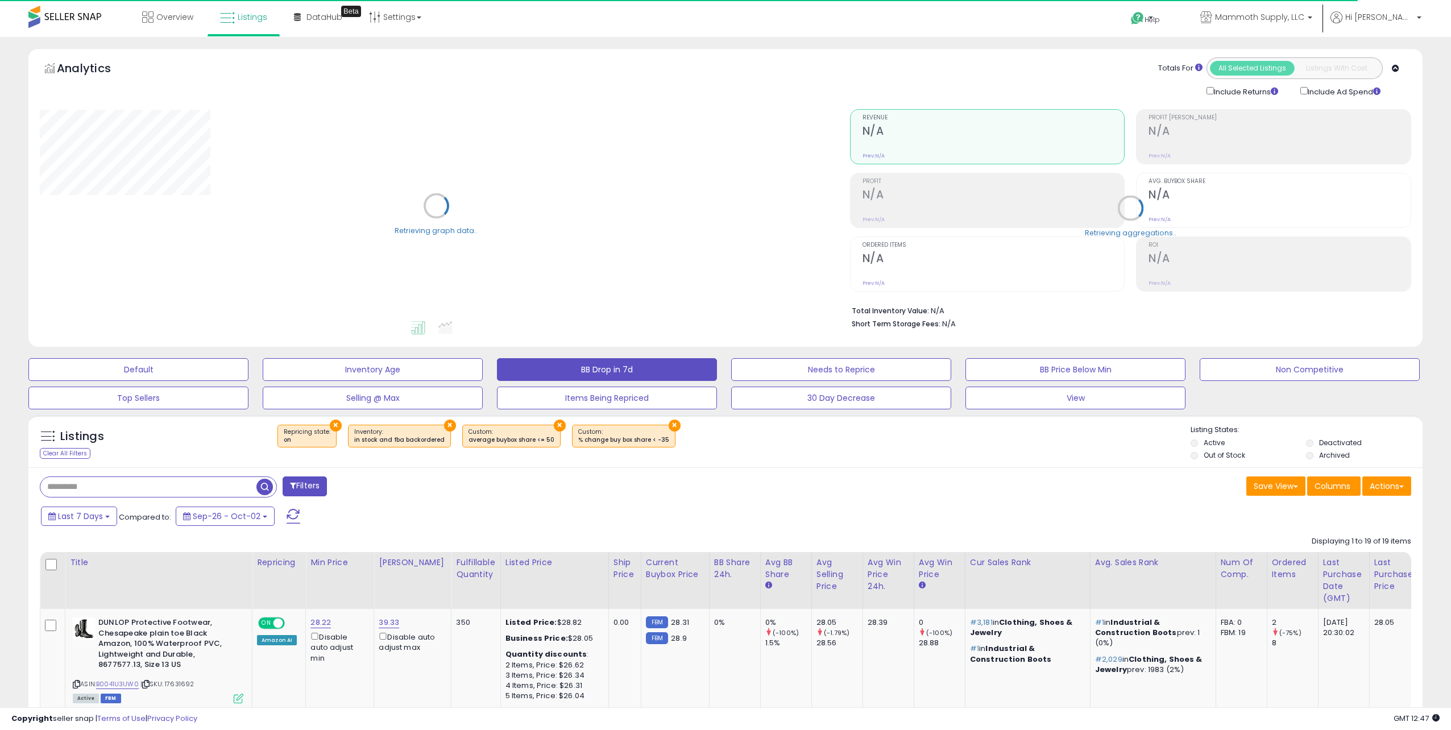
select select "**"
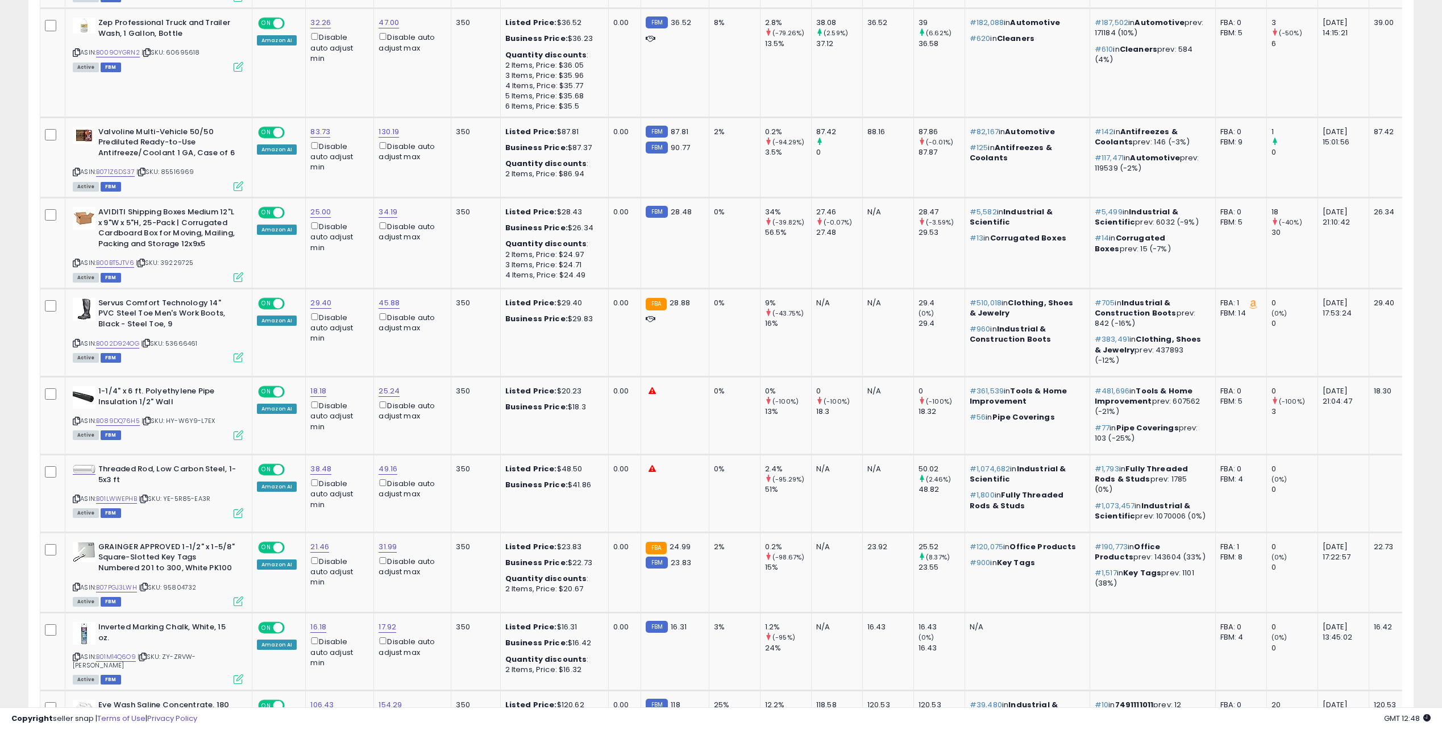
scroll to position [1742, 0]
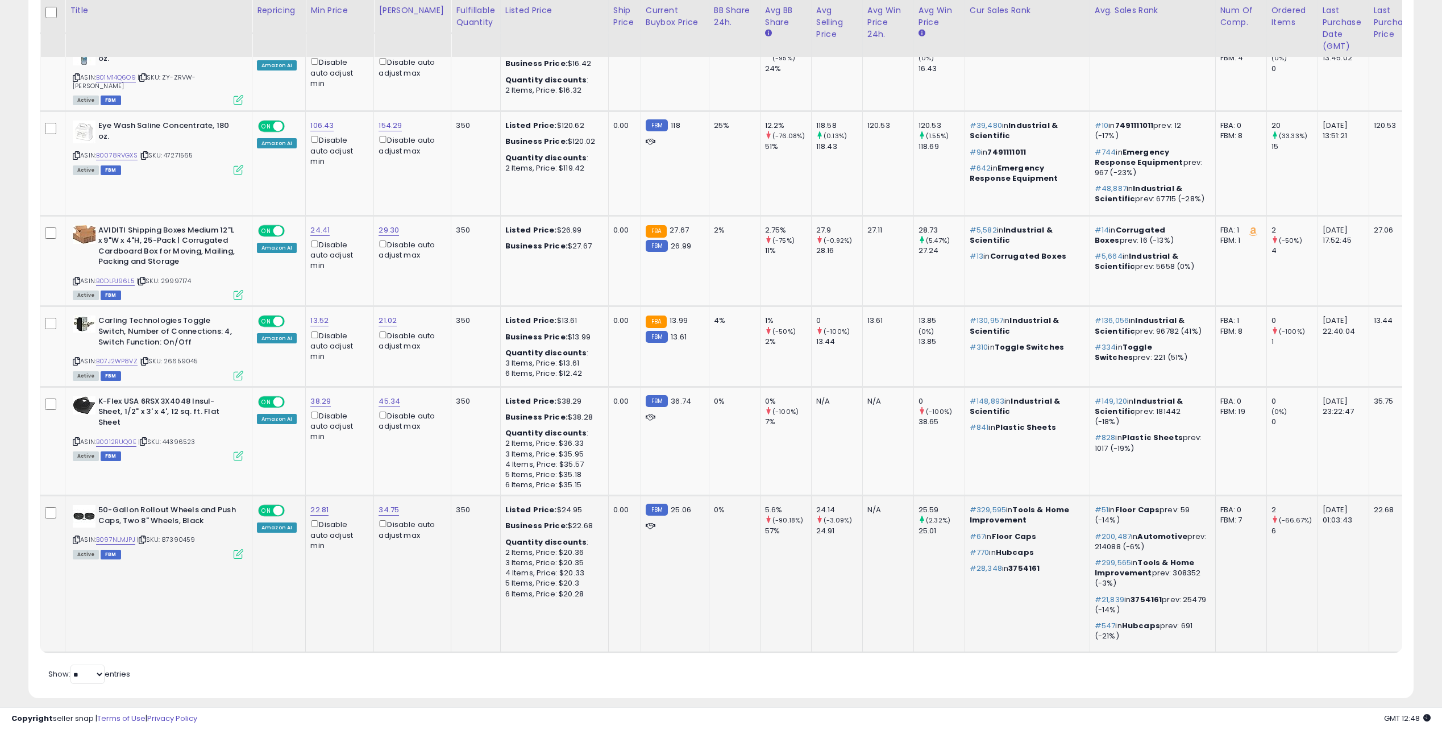
drag, startPoint x: 483, startPoint y: 415, endPoint x: 475, endPoint y: 571, distance: 156.5
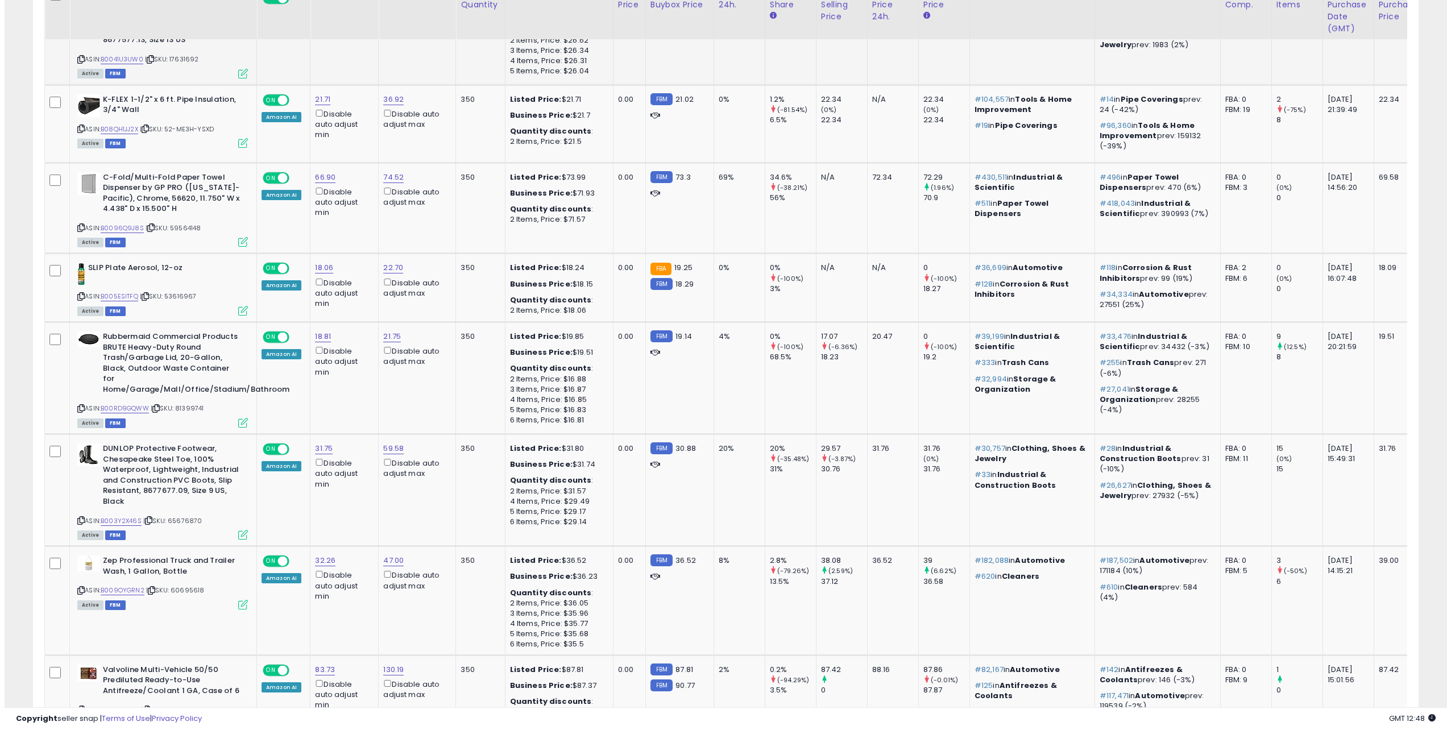
scroll to position [625, 0]
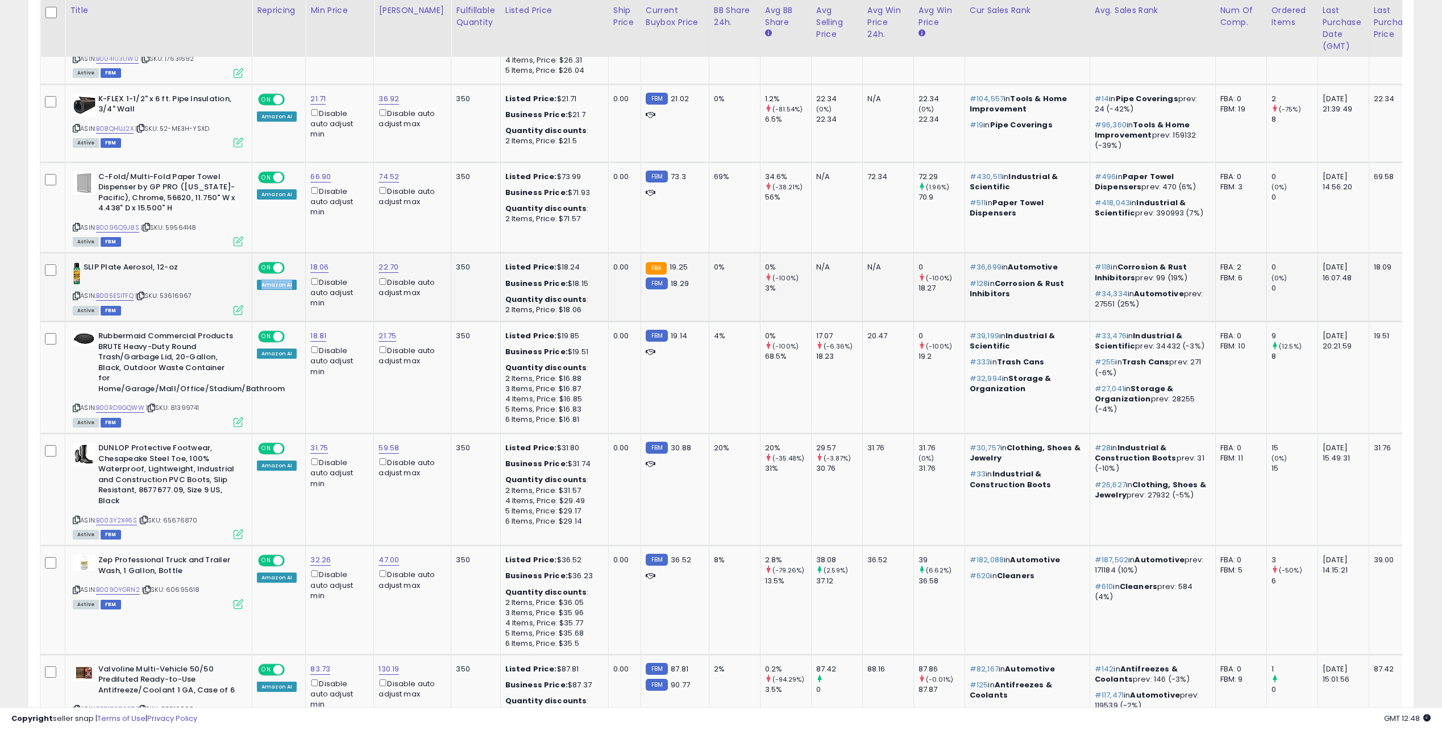
drag, startPoint x: 262, startPoint y: 284, endPoint x: 297, endPoint y: 284, distance: 35.3
click at [297, 284] on td "ON OFF Amazon AI" at bounding box center [278, 287] width 53 height 69
click at [293, 301] on td "ON OFF Amazon AI" at bounding box center [278, 287] width 53 height 69
click at [239, 307] on icon at bounding box center [239, 310] width 10 height 10
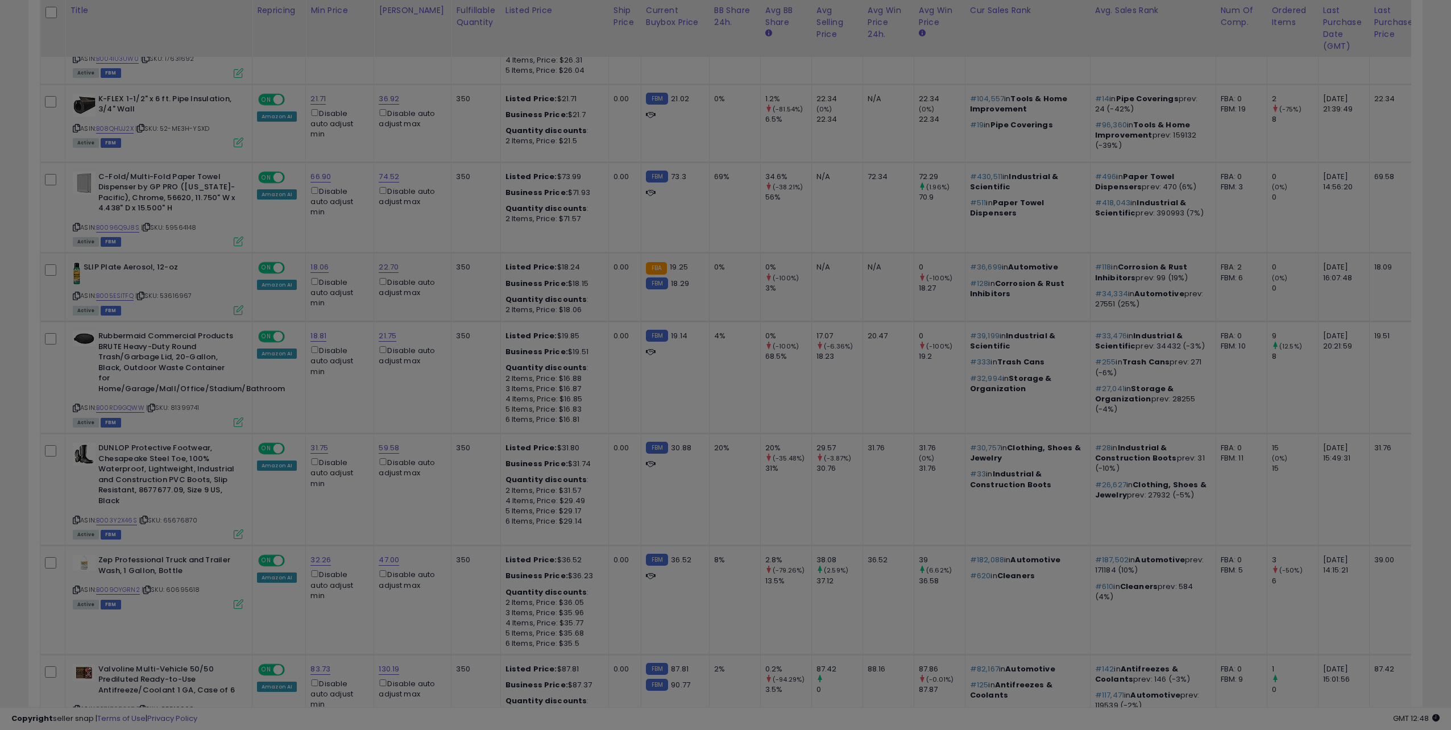
scroll to position [233, 810]
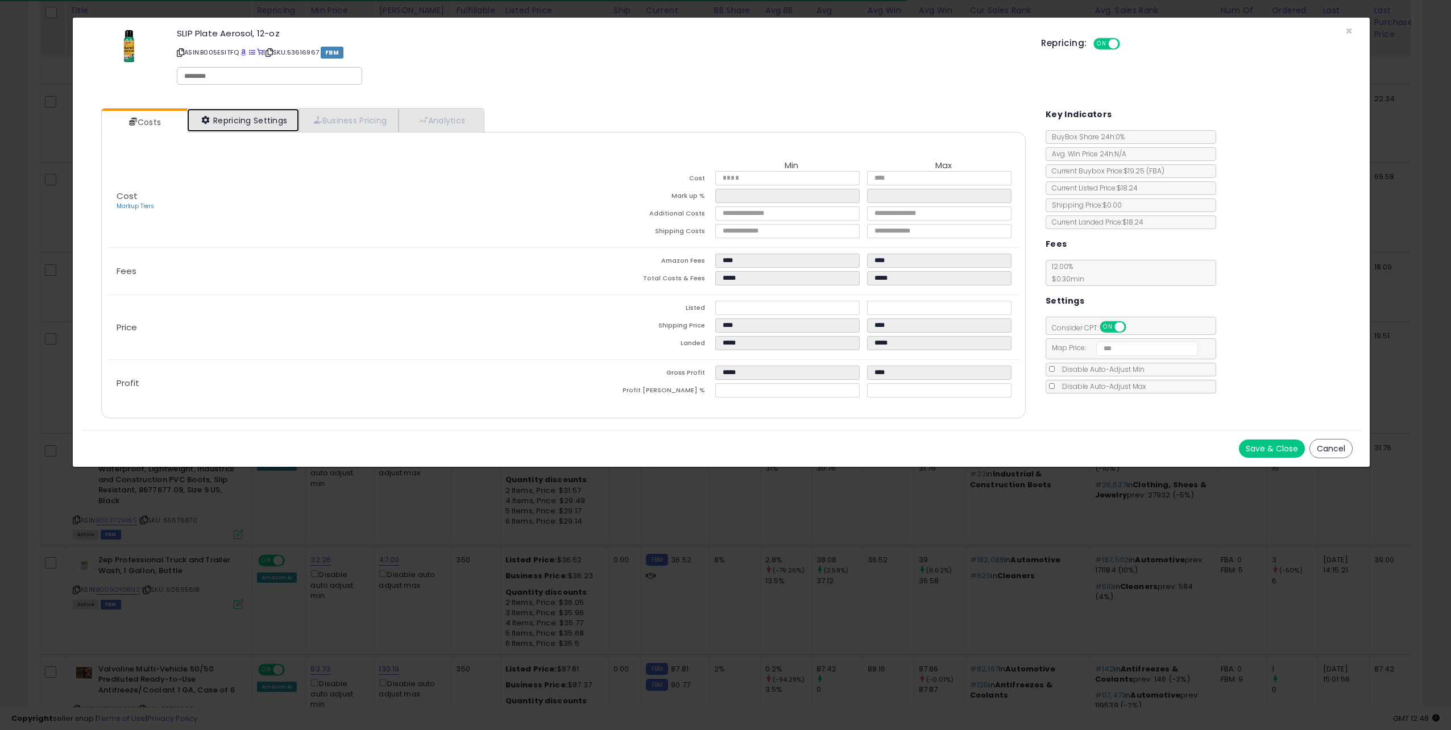
click at [252, 121] on link "Repricing Settings" at bounding box center [243, 120] width 113 height 23
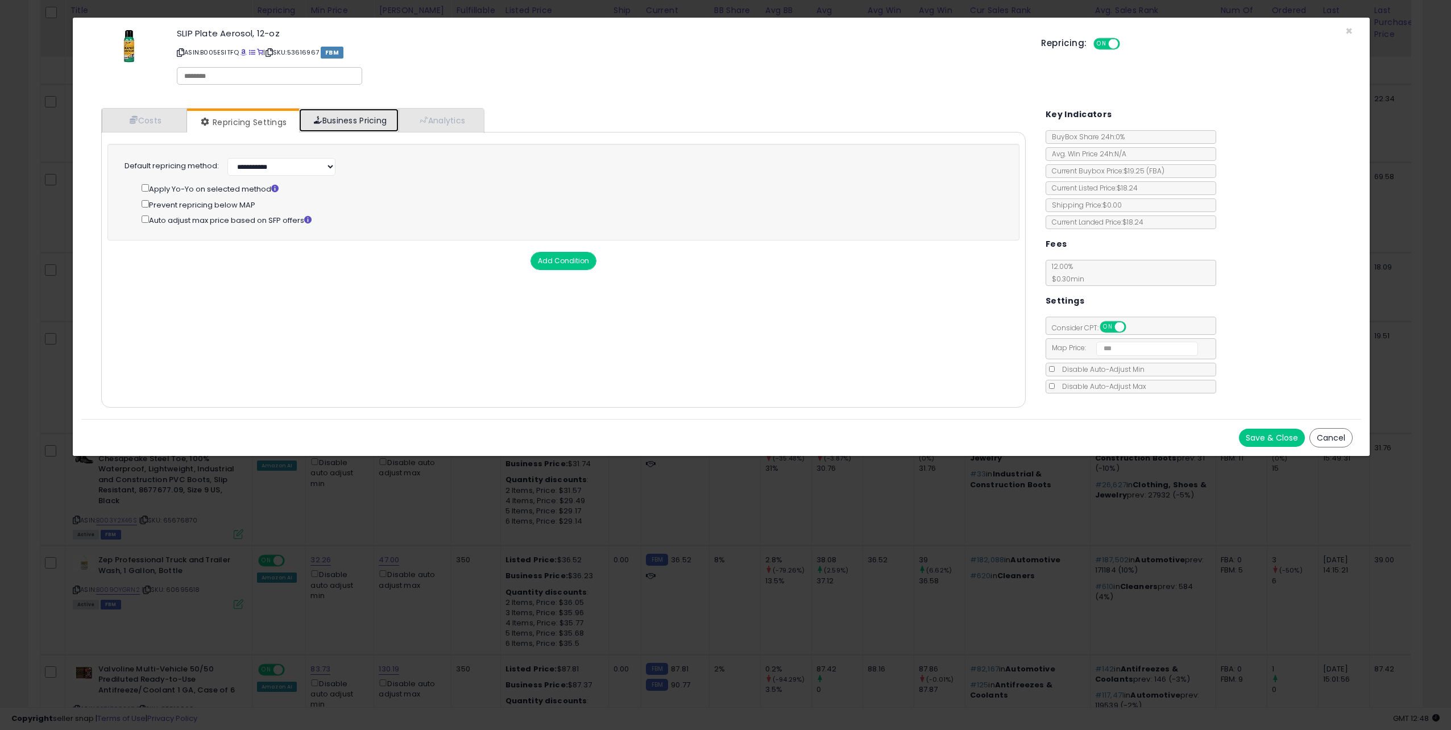
click at [347, 122] on link "Business Pricing" at bounding box center [348, 120] width 99 height 23
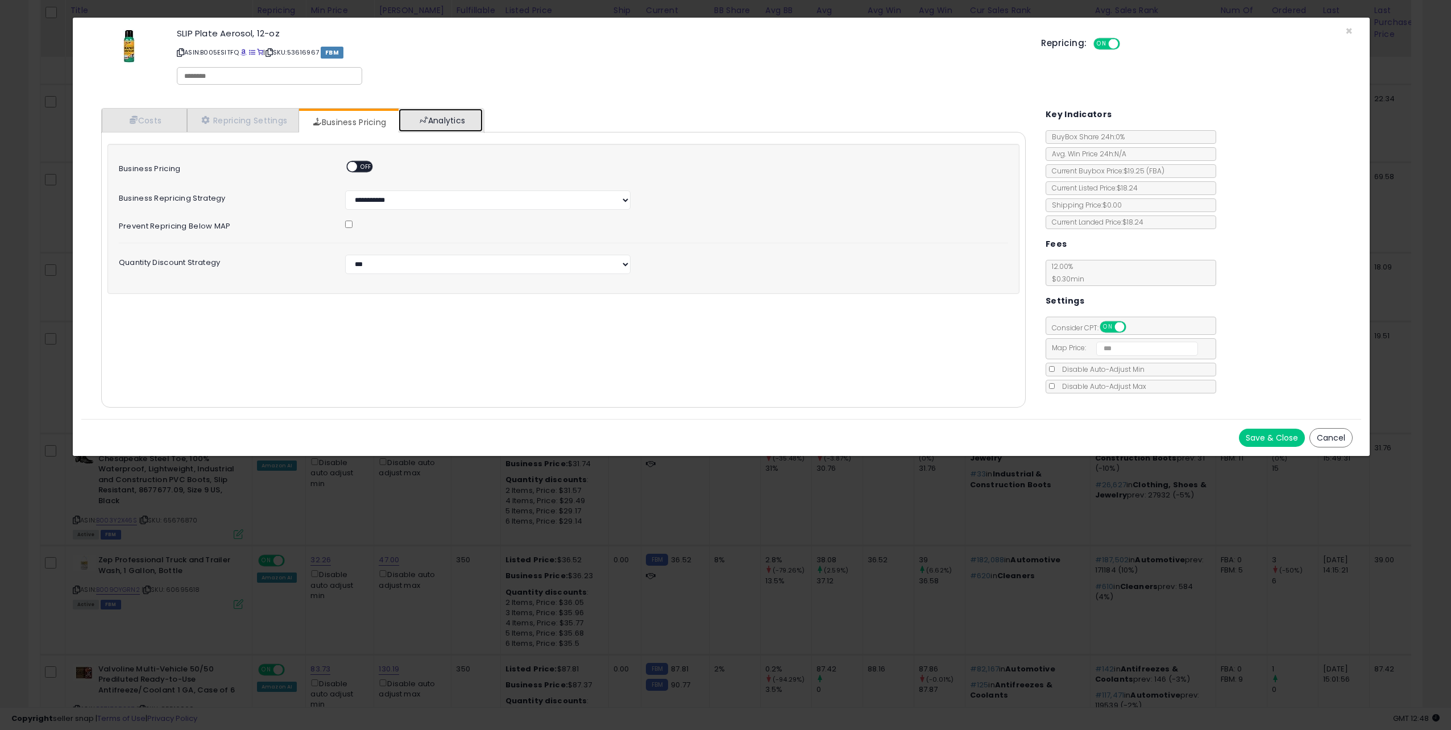
click at [457, 114] on link "Analytics" at bounding box center [441, 120] width 84 height 23
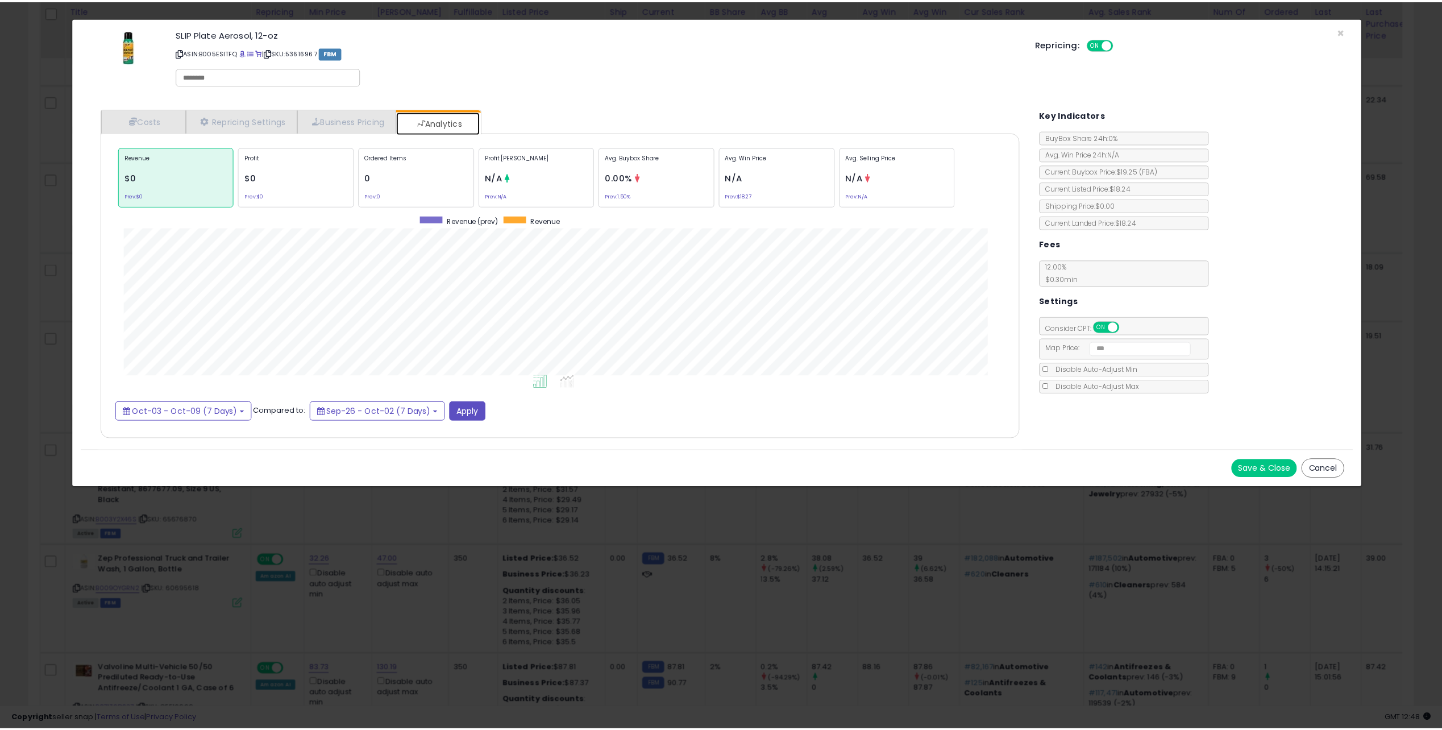
scroll to position [350, 947]
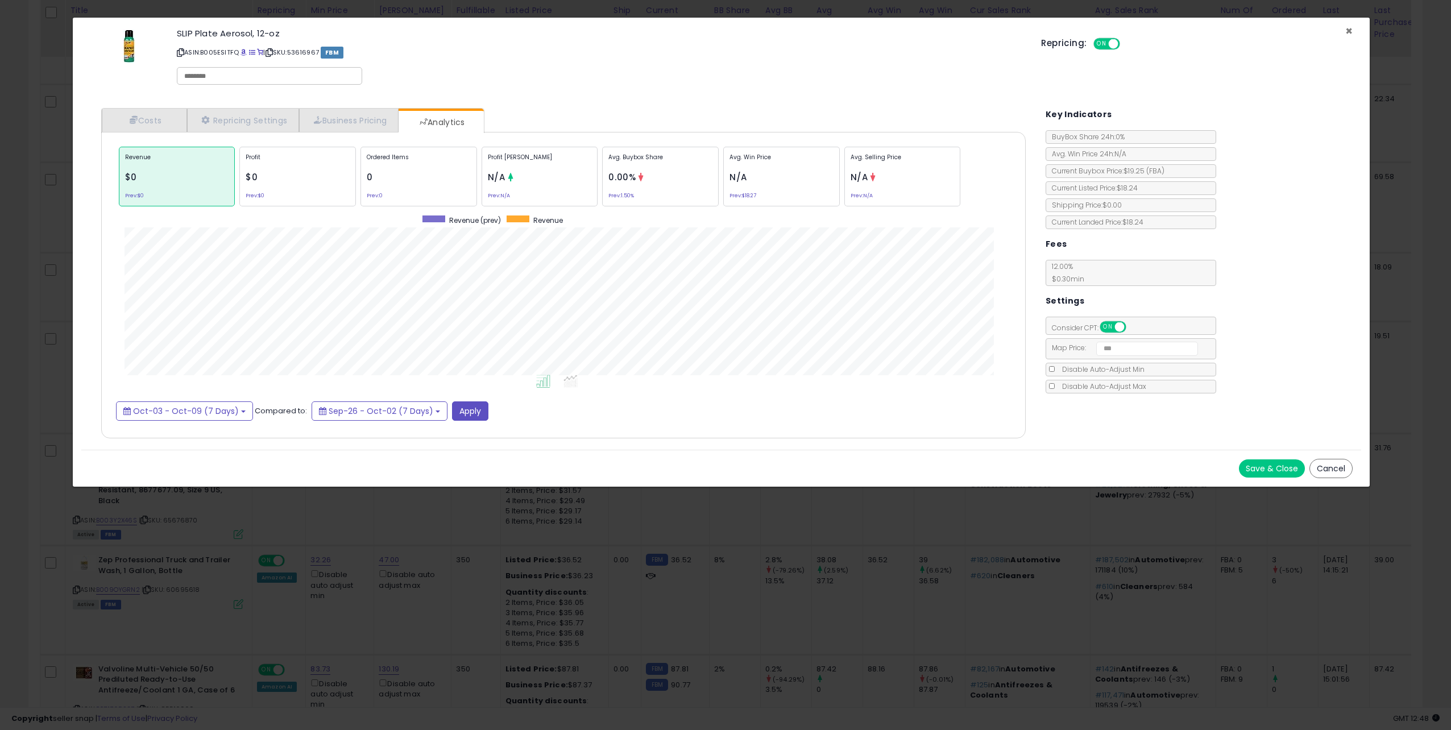
click at [1348, 31] on span "×" at bounding box center [1348, 31] width 7 height 16
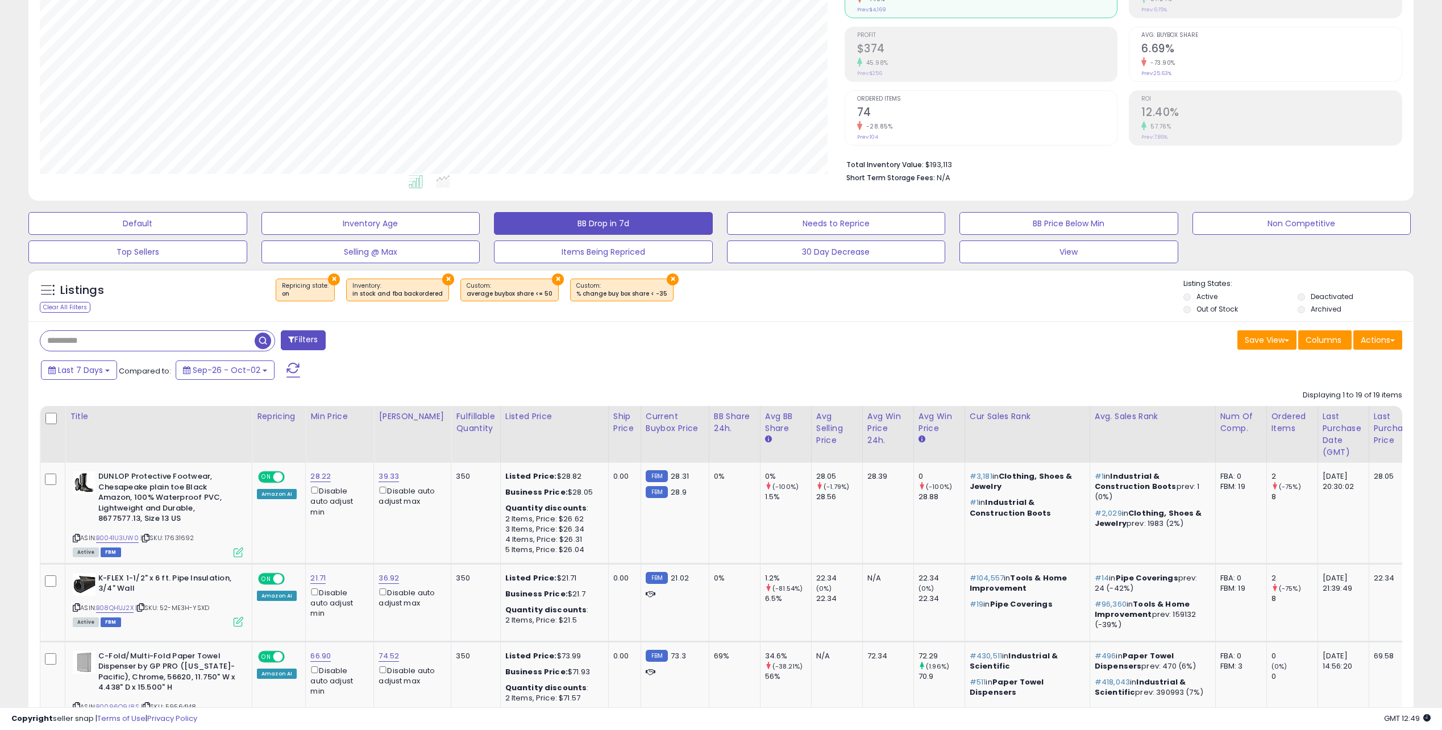
scroll to position [0, 0]
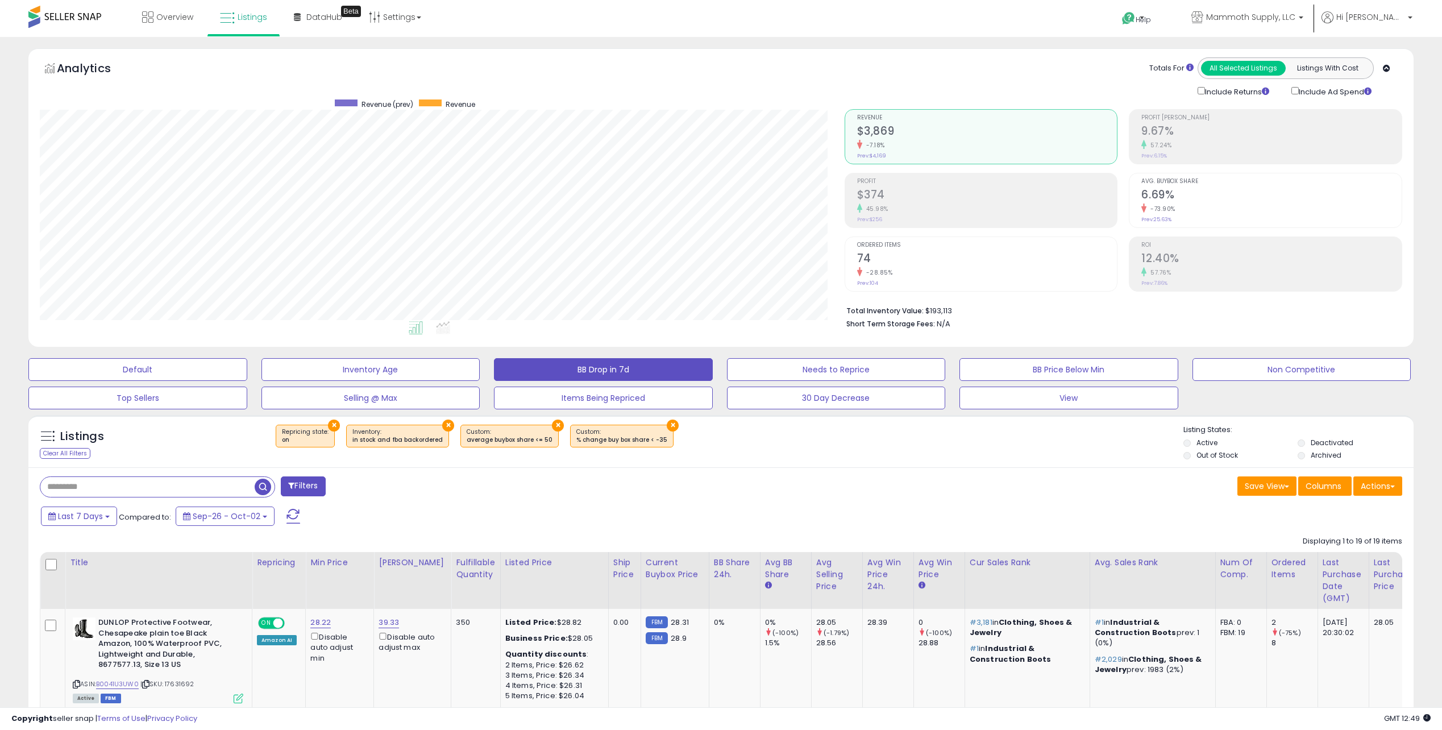
drag, startPoint x: 759, startPoint y: 417, endPoint x: 700, endPoint y: -7, distance: 428.1
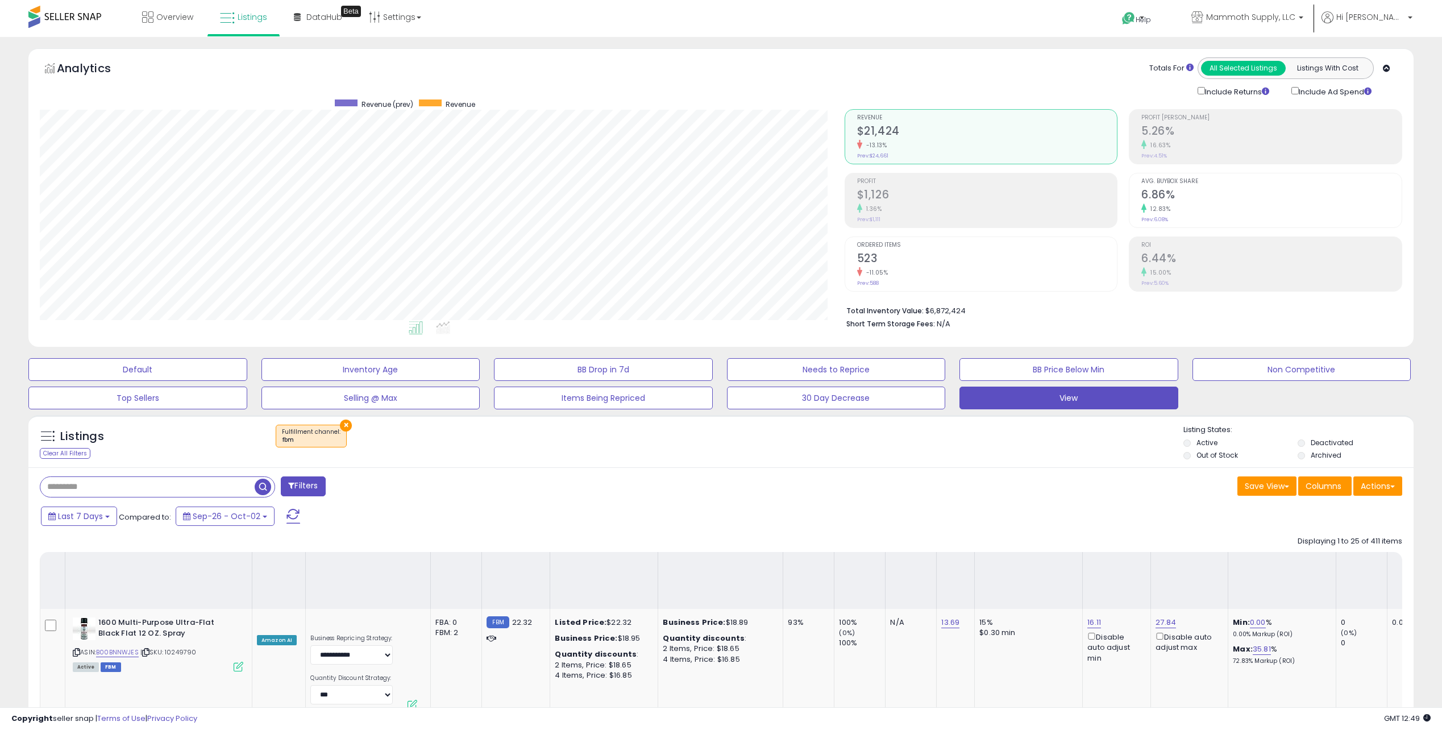
drag, startPoint x: 740, startPoint y: 279, endPoint x: 738, endPoint y: -32, distance: 311.0
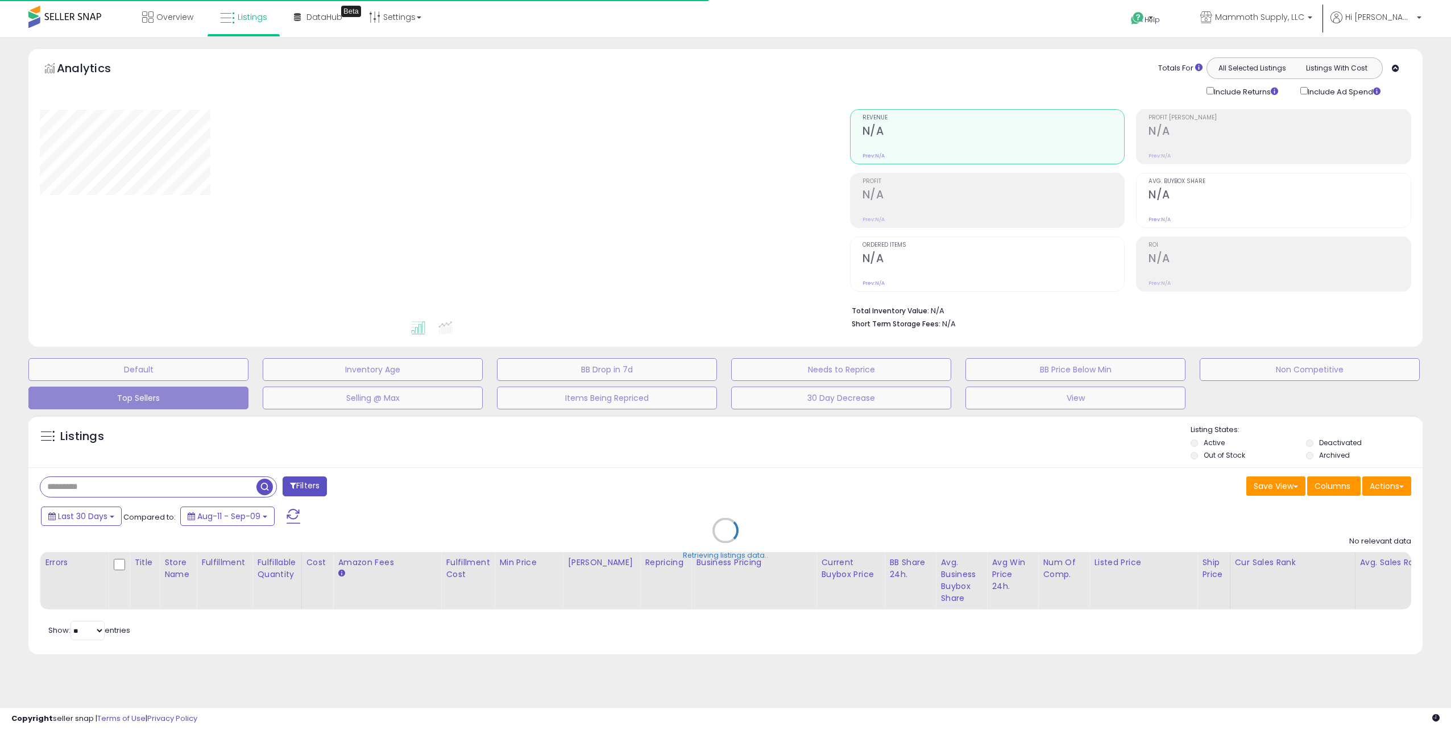
select select "**"
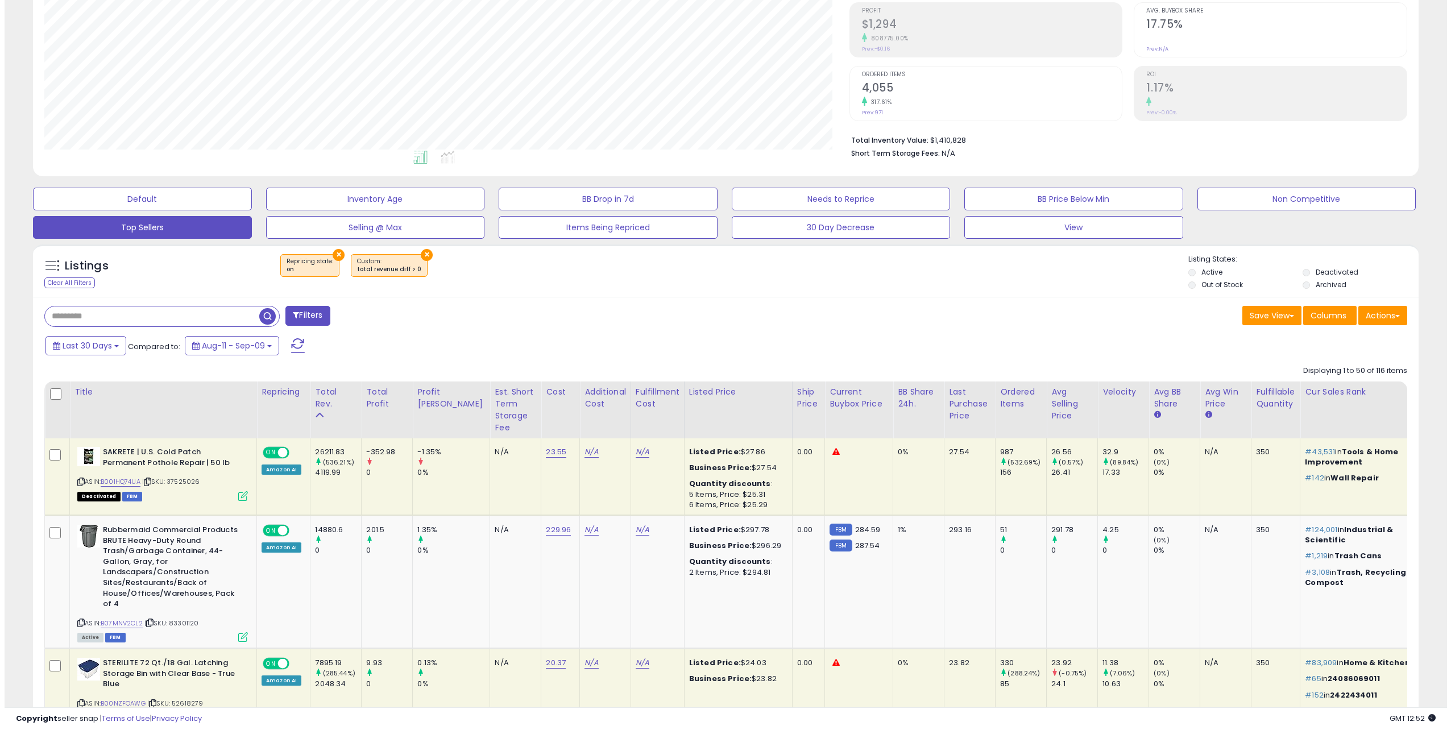
scroll to position [227, 0]
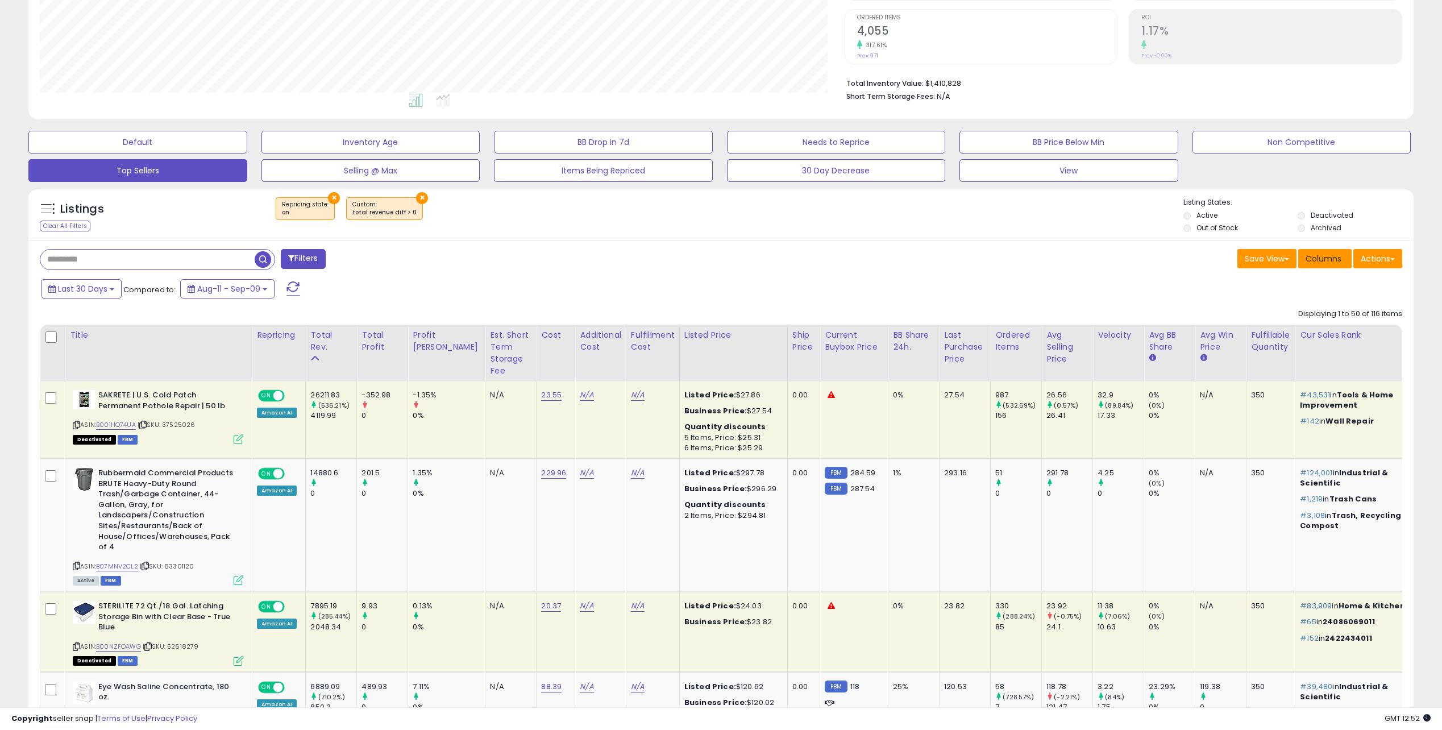
click at [1342, 252] on button "Columns" at bounding box center [1324, 258] width 53 height 19
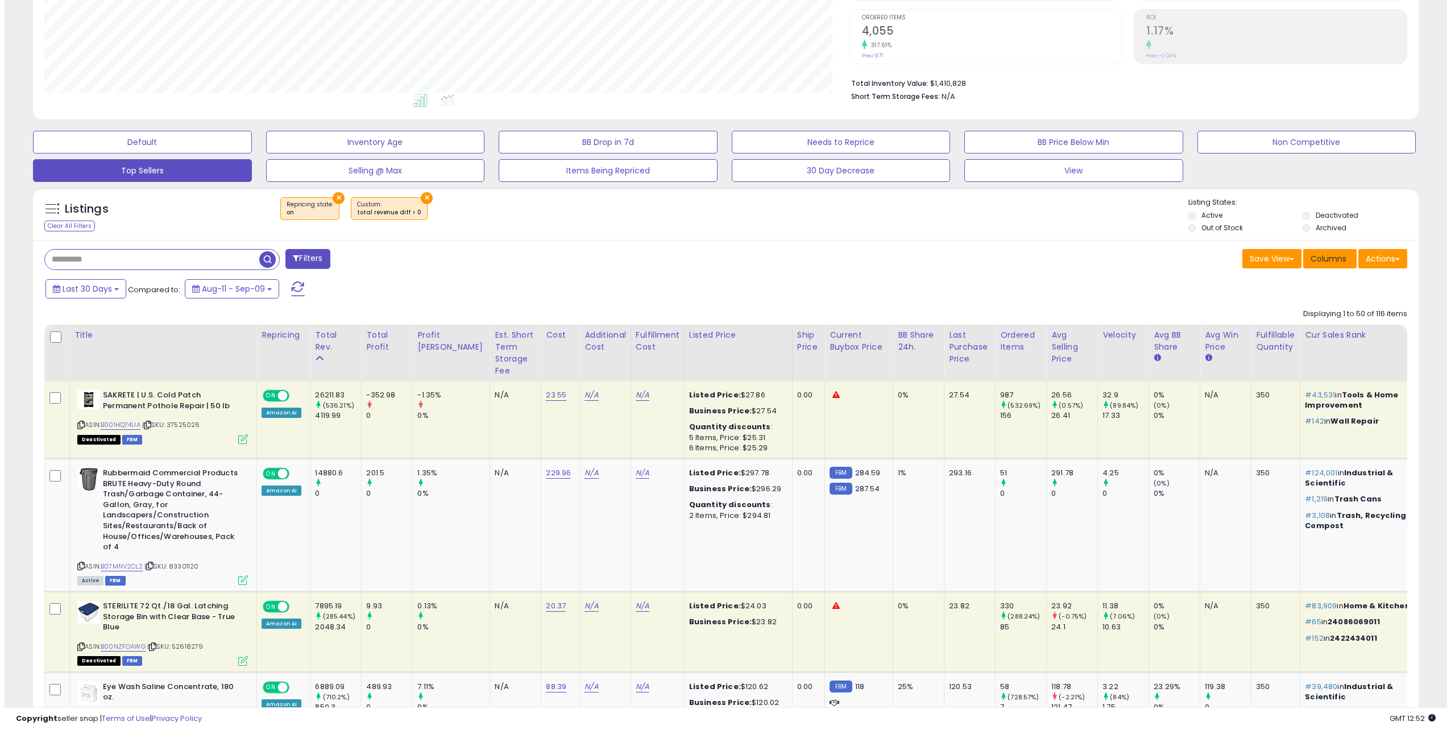
scroll to position [233, 810]
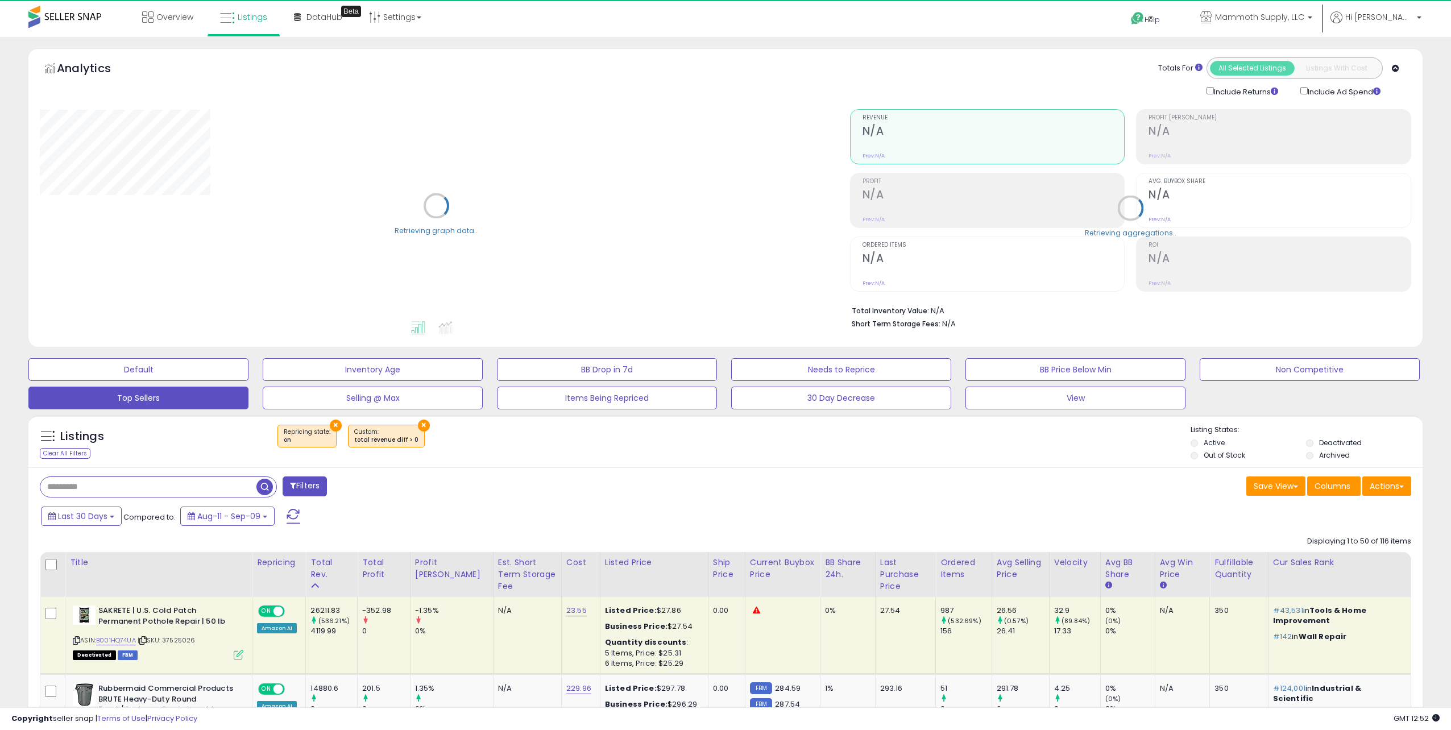
select select "**"
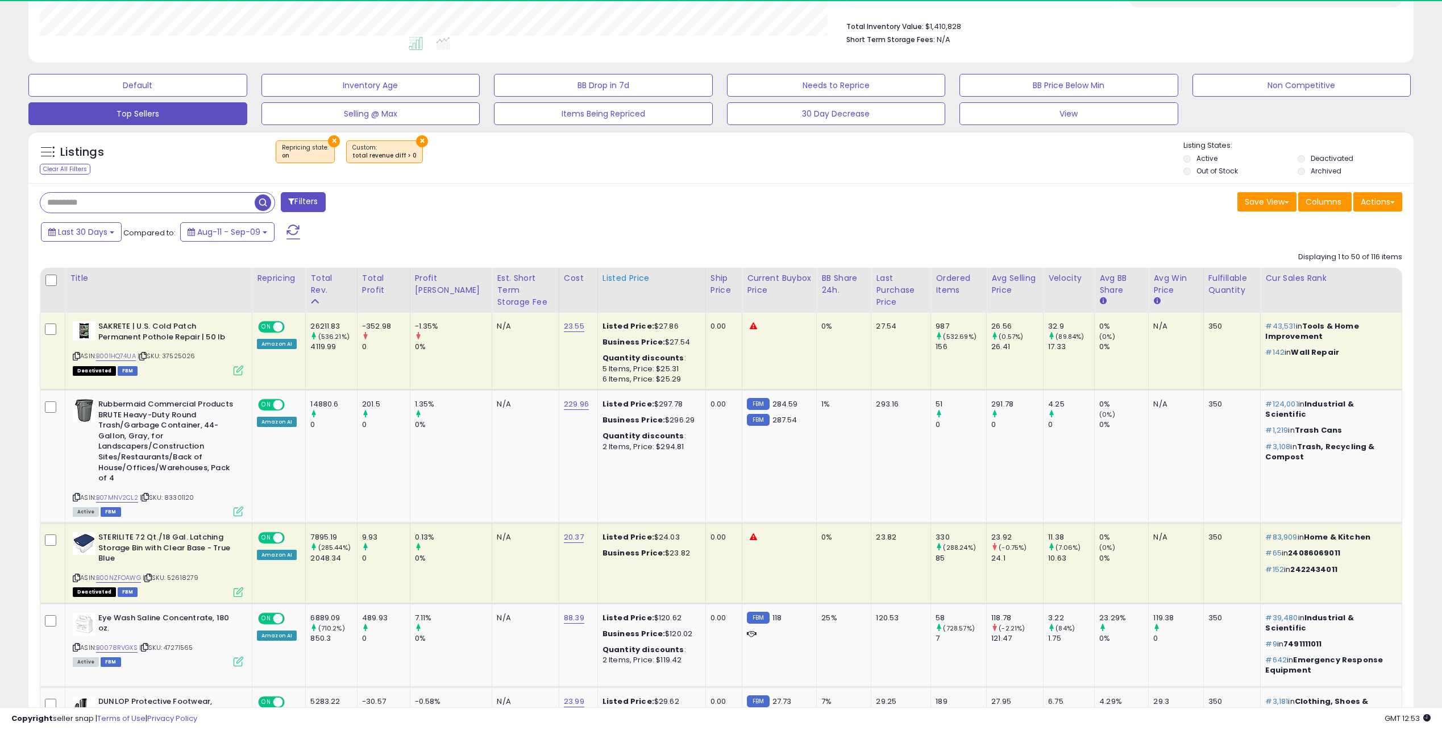
scroll to position [233, 805]
click at [1289, 205] on button "Save View" at bounding box center [1267, 201] width 59 height 19
click at [1226, 248] on link "Update Current View" at bounding box center [1233, 246] width 122 height 18
